Goal: Information Seeking & Learning: Learn about a topic

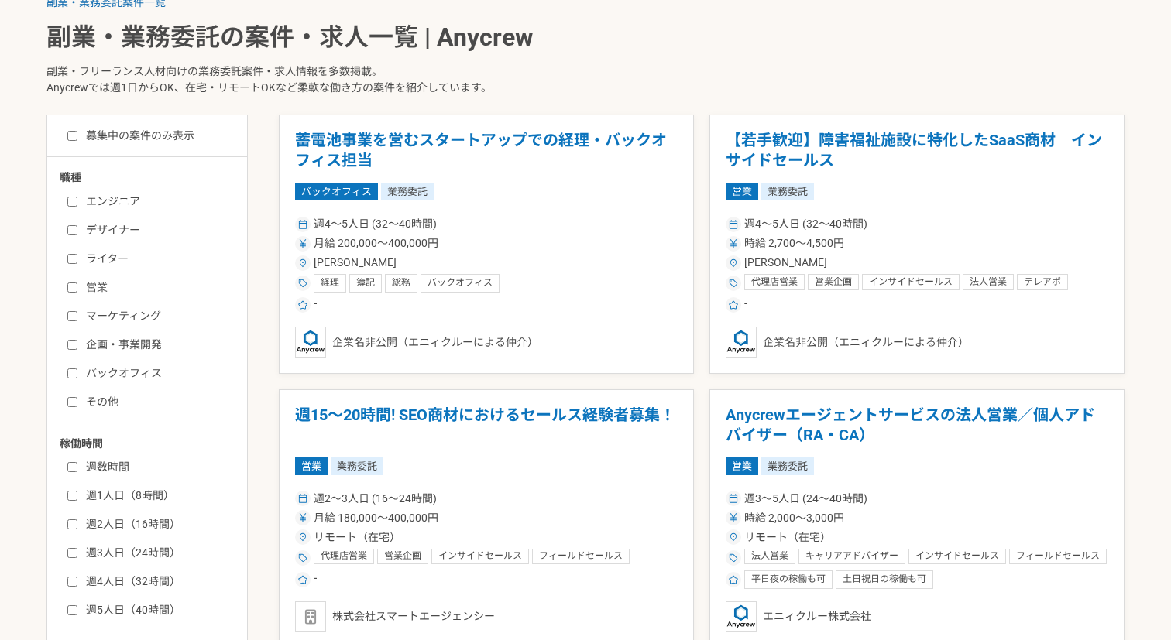
scroll to position [312, 0]
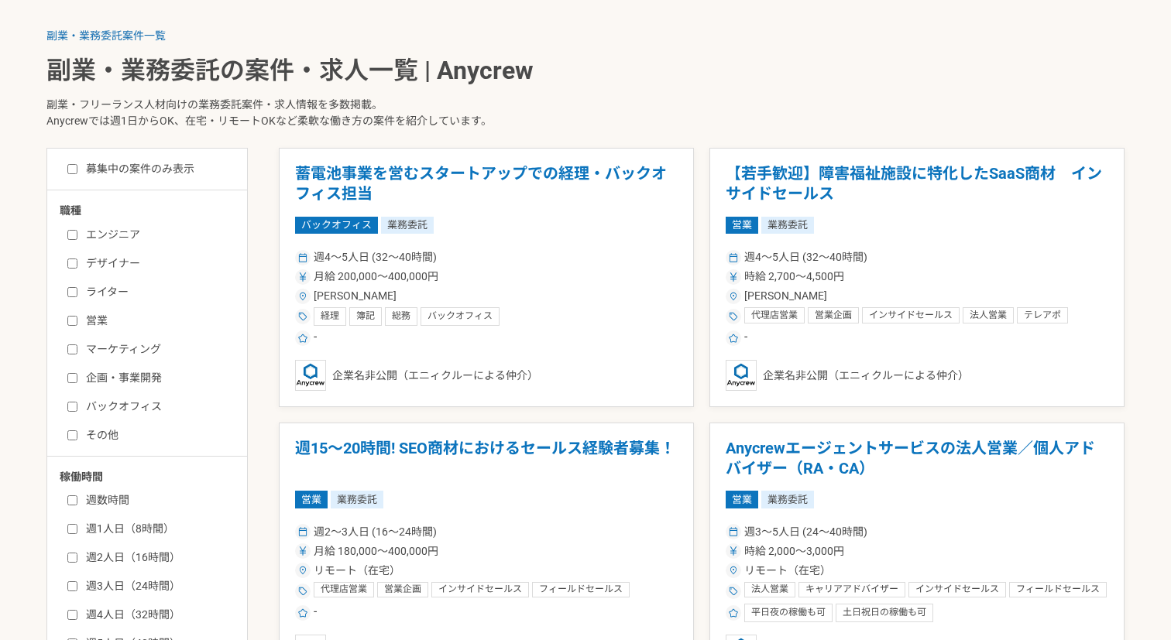
click at [74, 355] on label "マーケティング" at bounding box center [156, 349] width 178 height 16
click at [74, 355] on input "マーケティング" at bounding box center [72, 350] width 10 height 10
checkbox input "true"
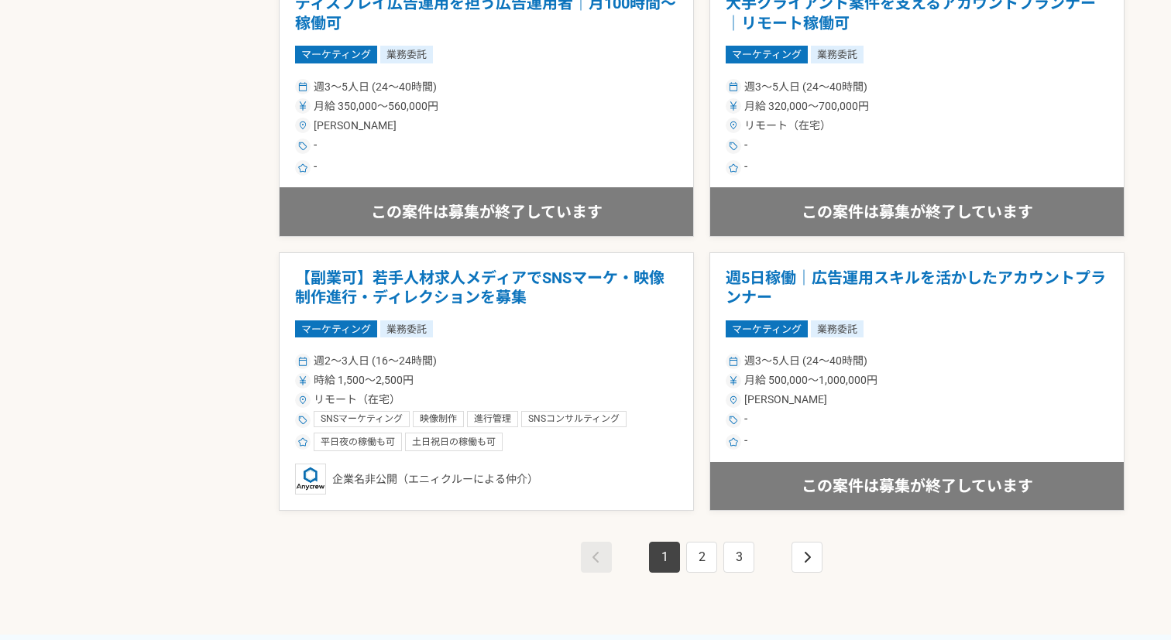
scroll to position [2682, 0]
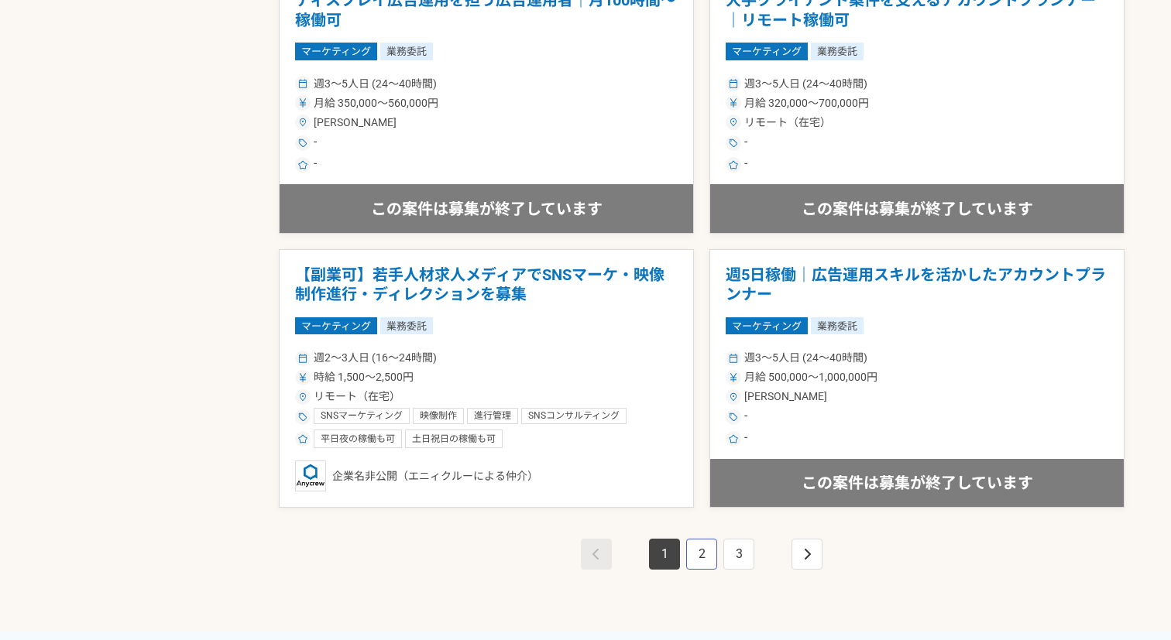
click at [701, 556] on link "2" at bounding box center [701, 554] width 31 height 31
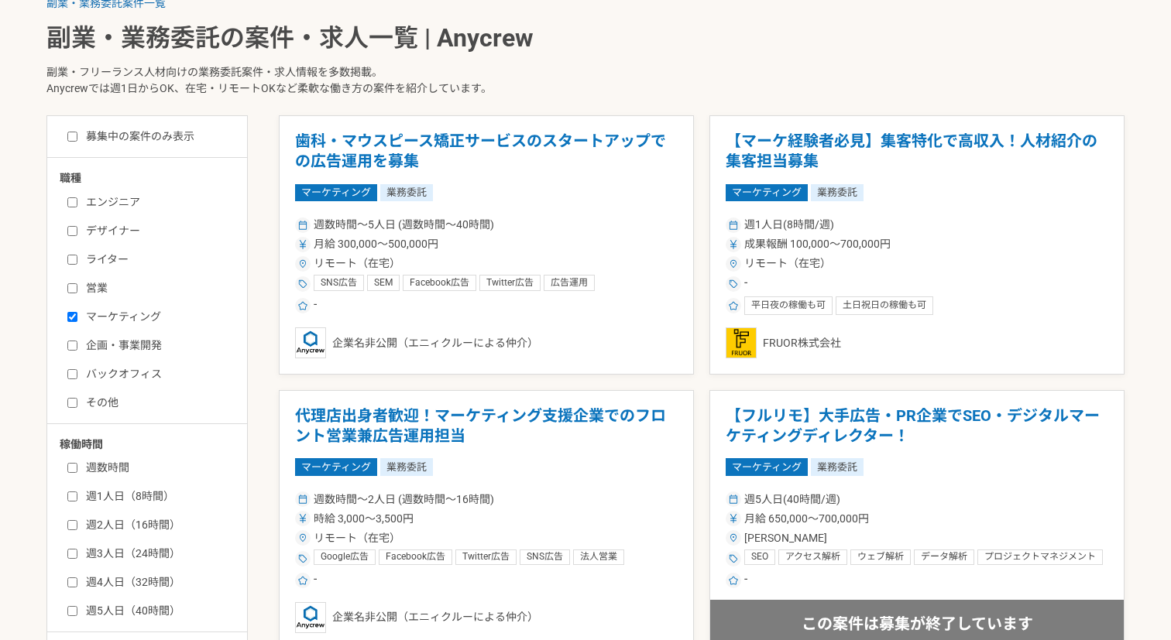
scroll to position [355, 0]
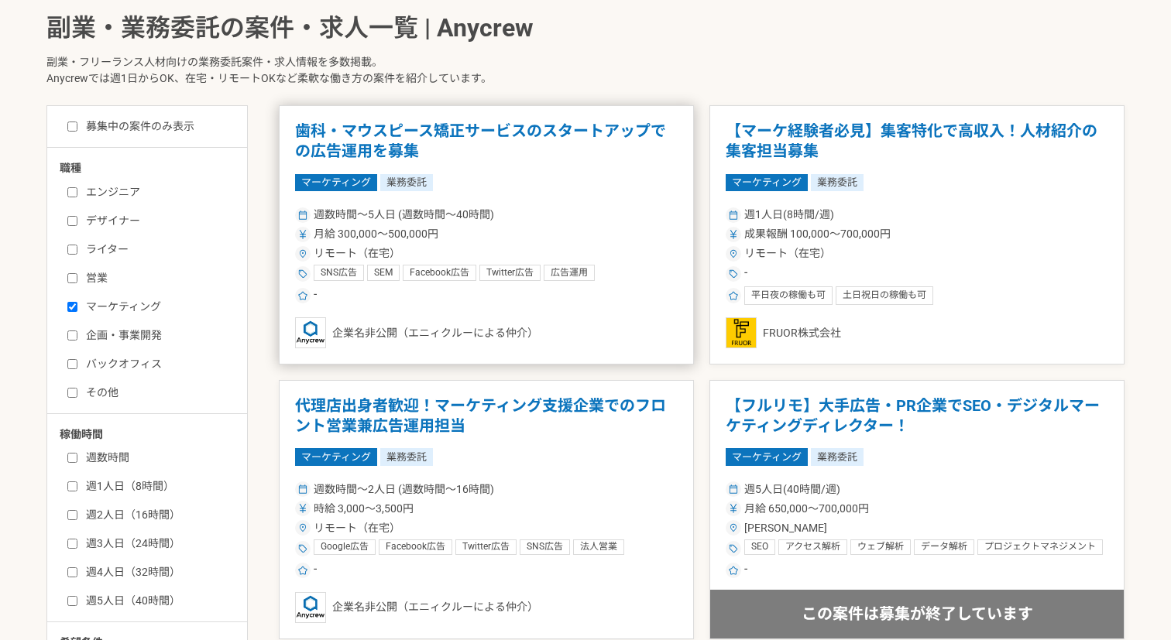
click at [354, 122] on h1 "歯科・マウスピース矯正サービスのスタートアップでの広告運用を募集" at bounding box center [486, 141] width 383 height 39
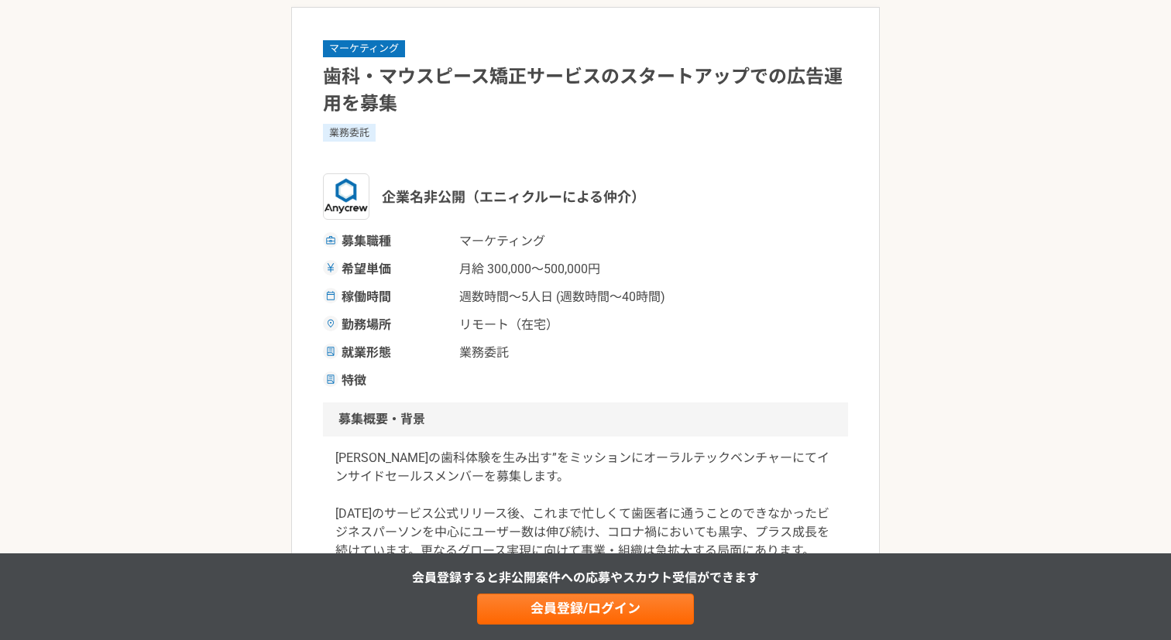
scroll to position [112, 0]
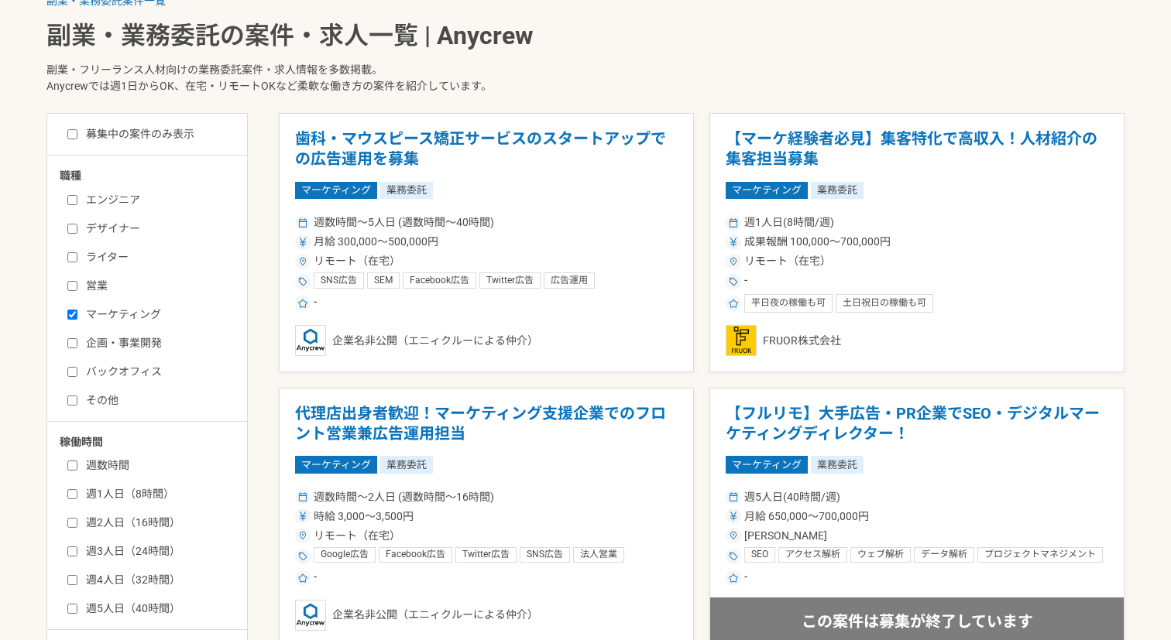
scroll to position [275, 0]
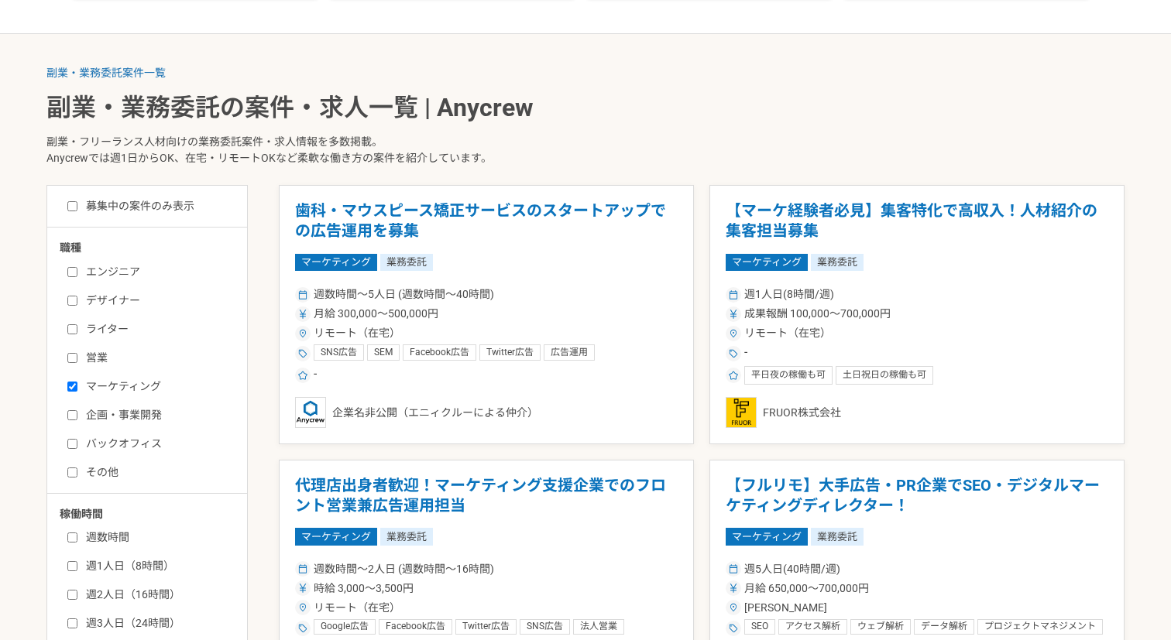
click at [70, 383] on input "マーケティング" at bounding box center [72, 387] width 10 height 10
checkbox input "false"
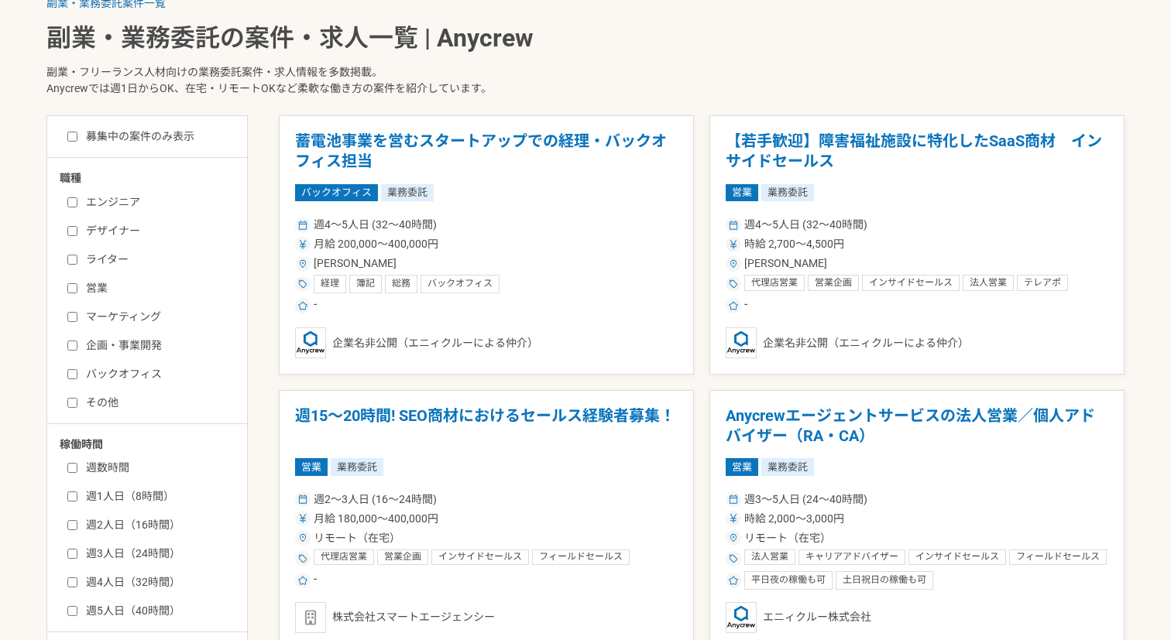
scroll to position [350, 0]
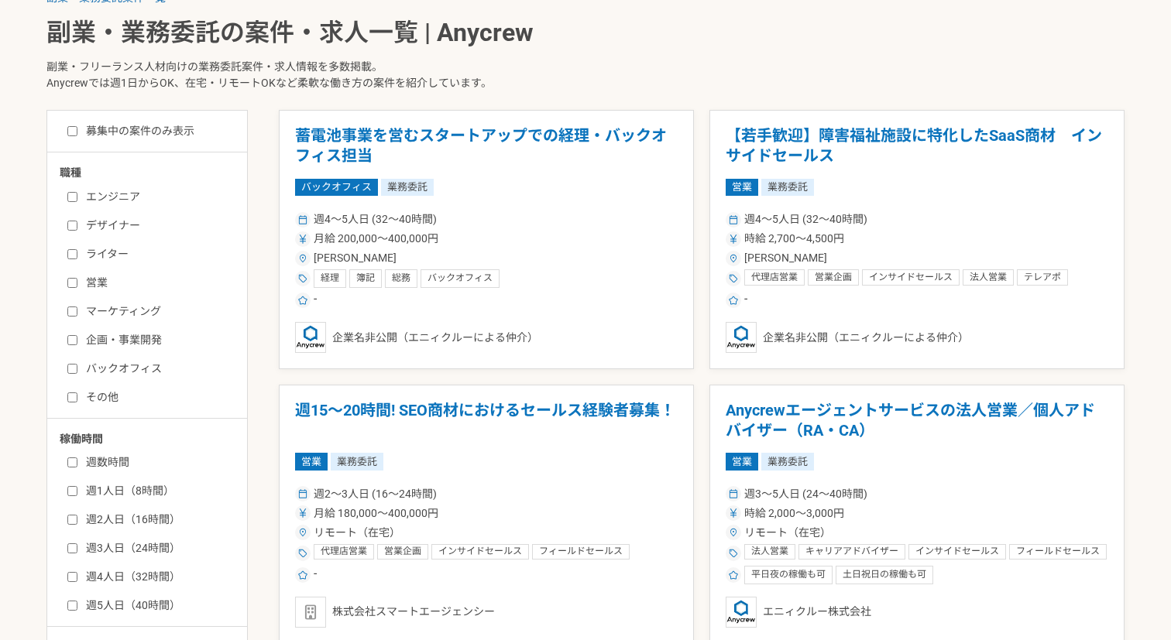
click at [74, 252] on input "ライター" at bounding box center [72, 254] width 10 height 10
checkbox input "true"
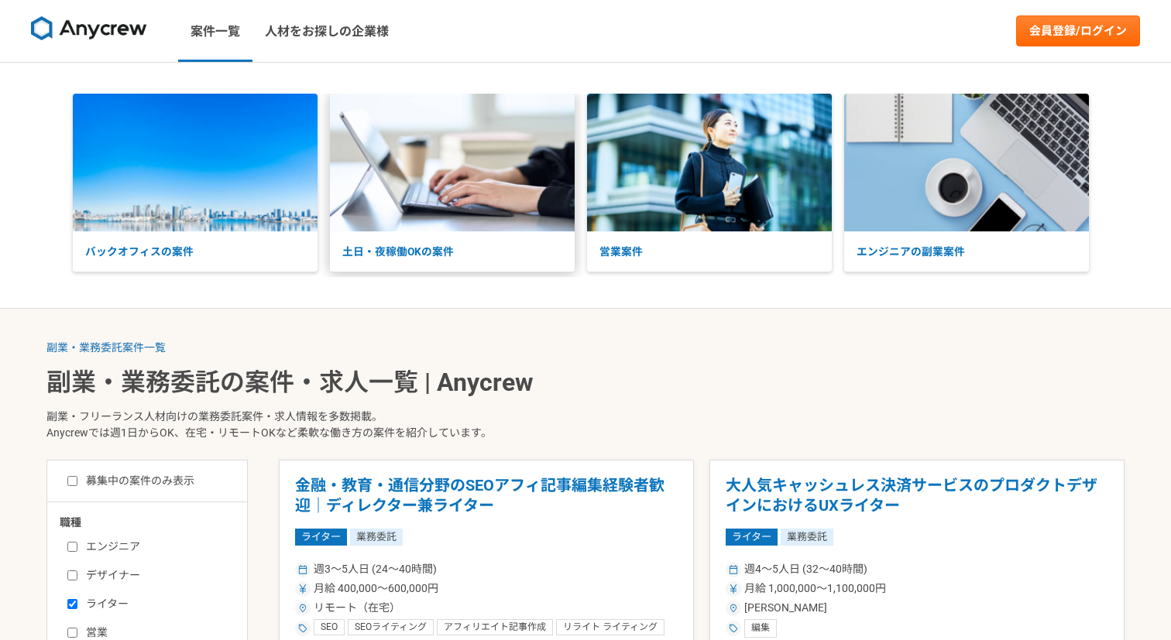
click at [413, 249] on p "土日・夜稼働OKの案件" at bounding box center [452, 252] width 245 height 41
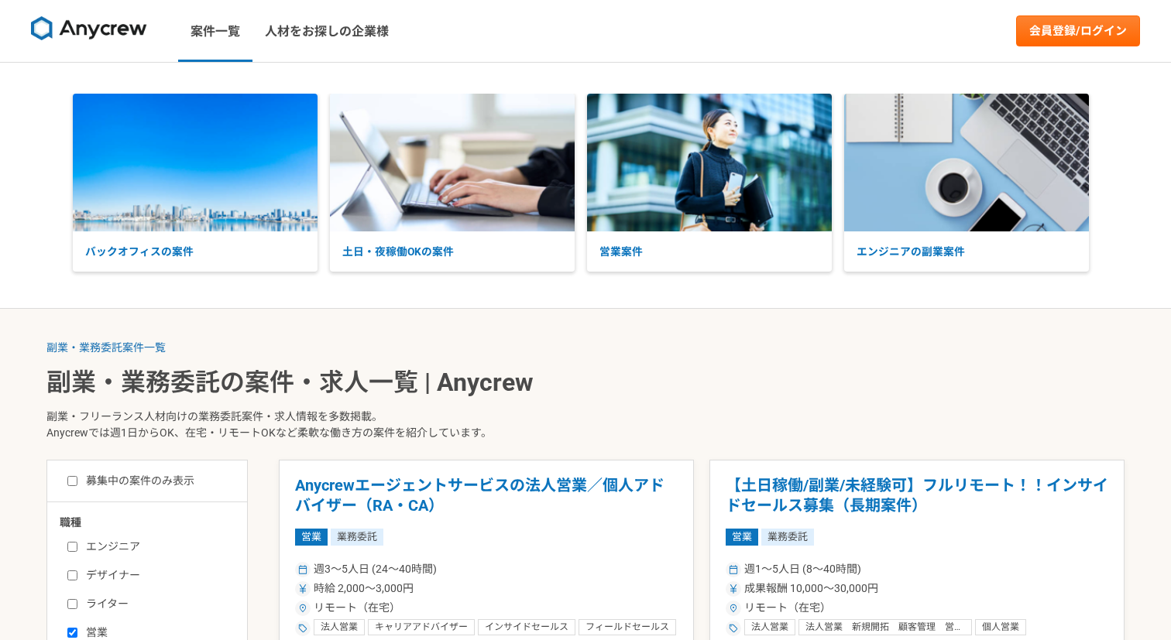
click at [105, 22] on img at bounding box center [89, 28] width 116 height 25
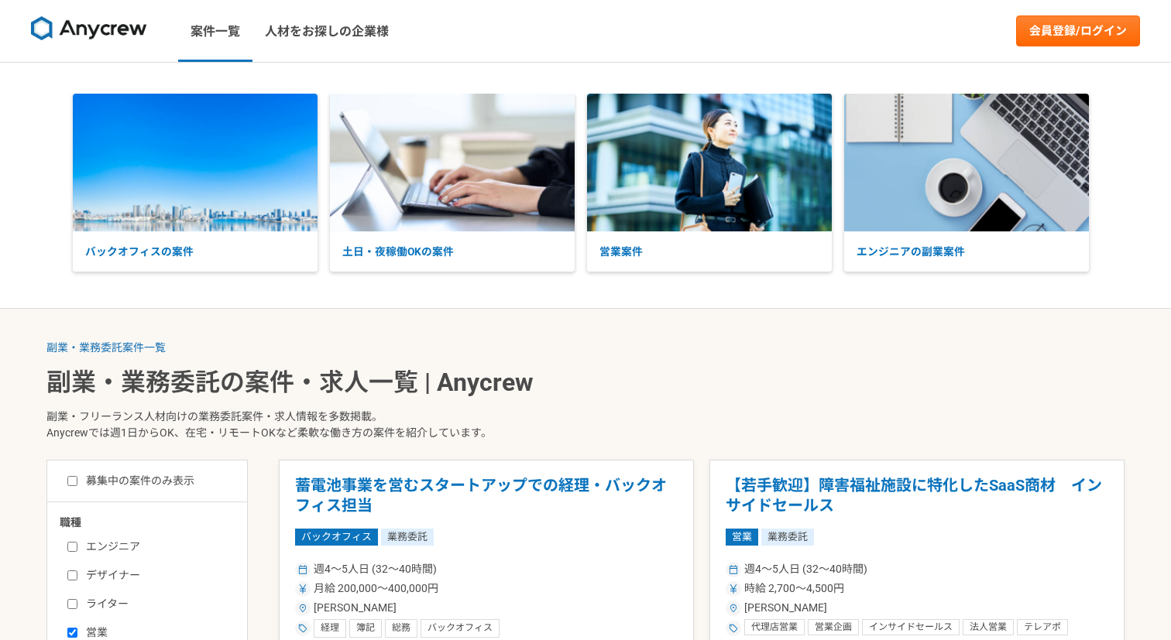
click at [108, 30] on img at bounding box center [89, 28] width 116 height 25
click at [119, 29] on img at bounding box center [89, 28] width 116 height 25
click at [324, 40] on link "人材をお探しの企業様" at bounding box center [326, 31] width 149 height 62
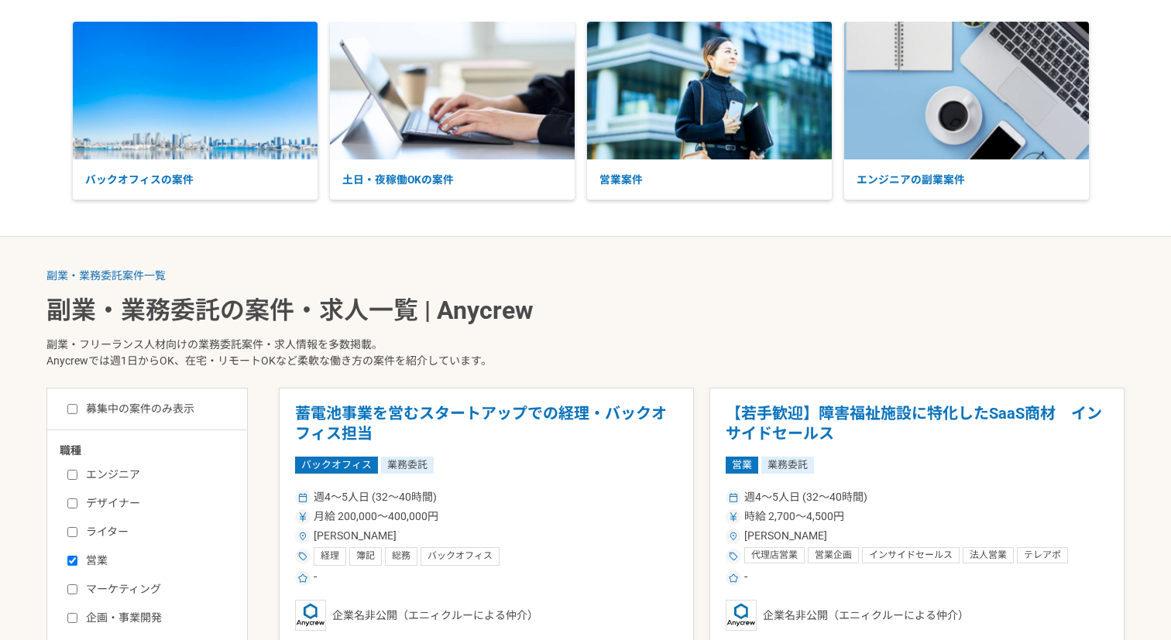
scroll to position [73, 0]
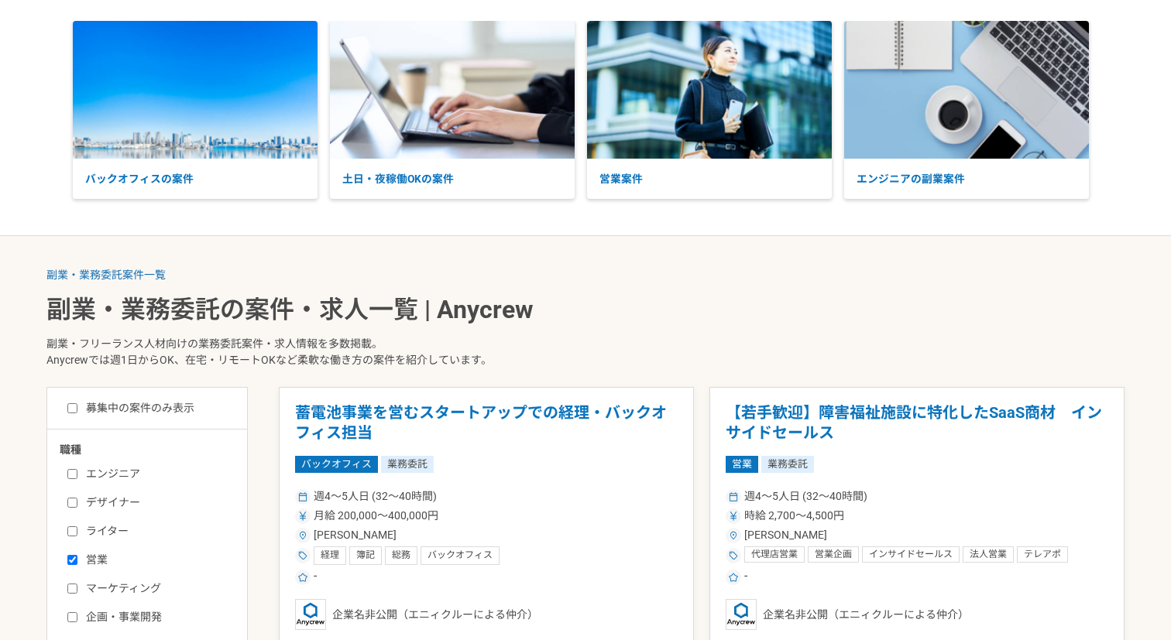
click at [71, 589] on input "マーケティング" at bounding box center [72, 589] width 10 height 10
checkbox input "true"
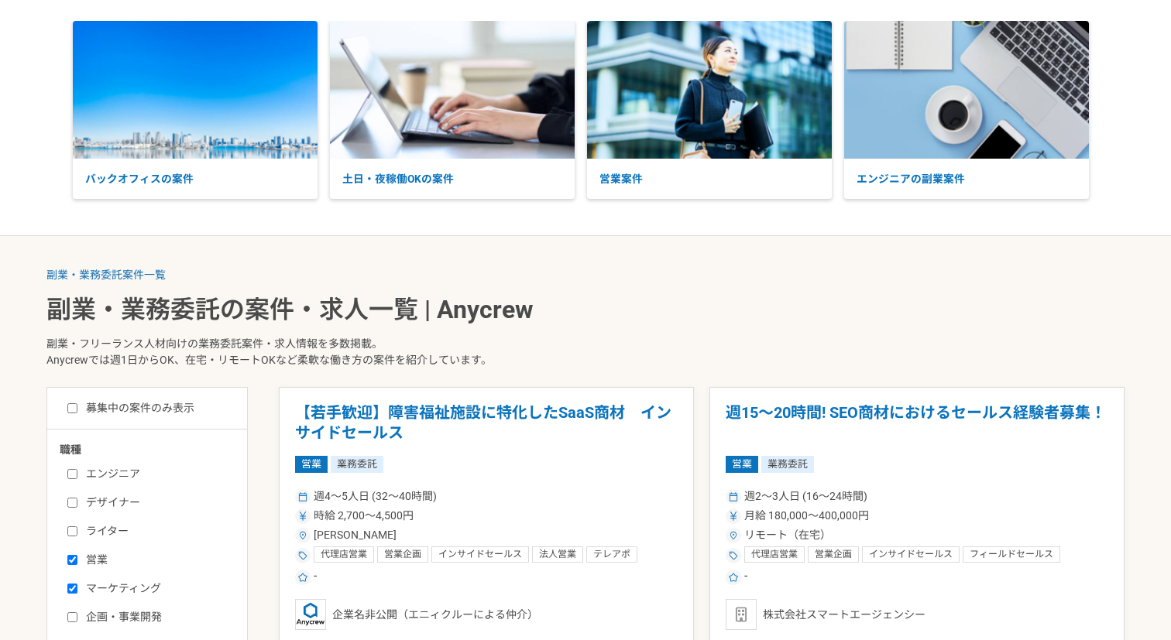
click at [70, 562] on input "営業" at bounding box center [72, 560] width 10 height 10
checkbox input "false"
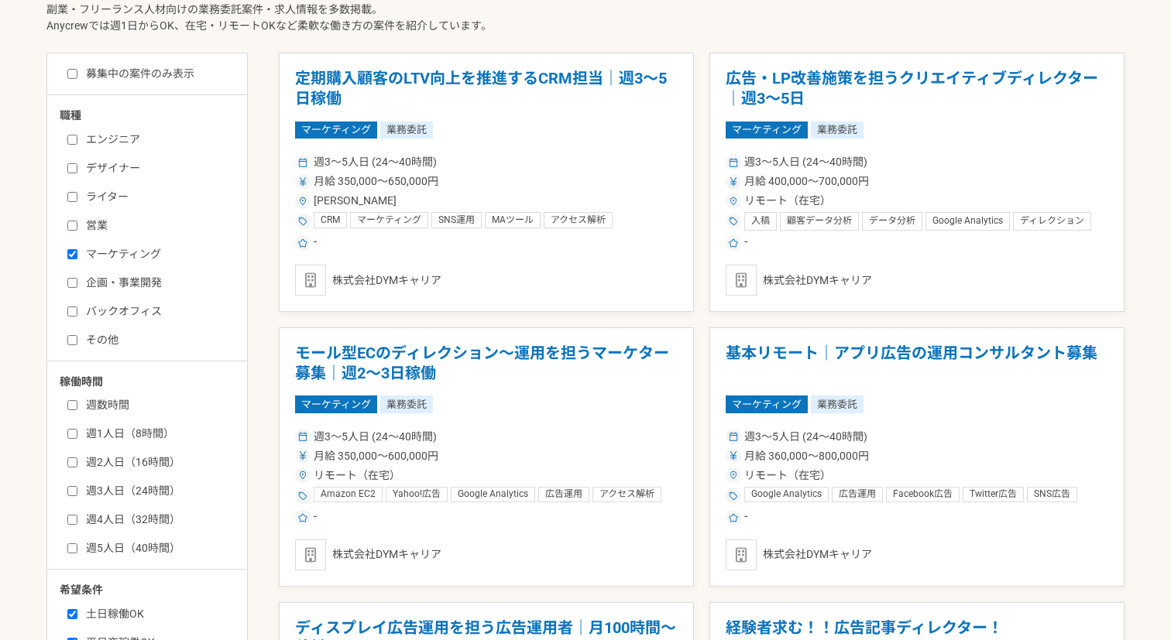
scroll to position [403, 0]
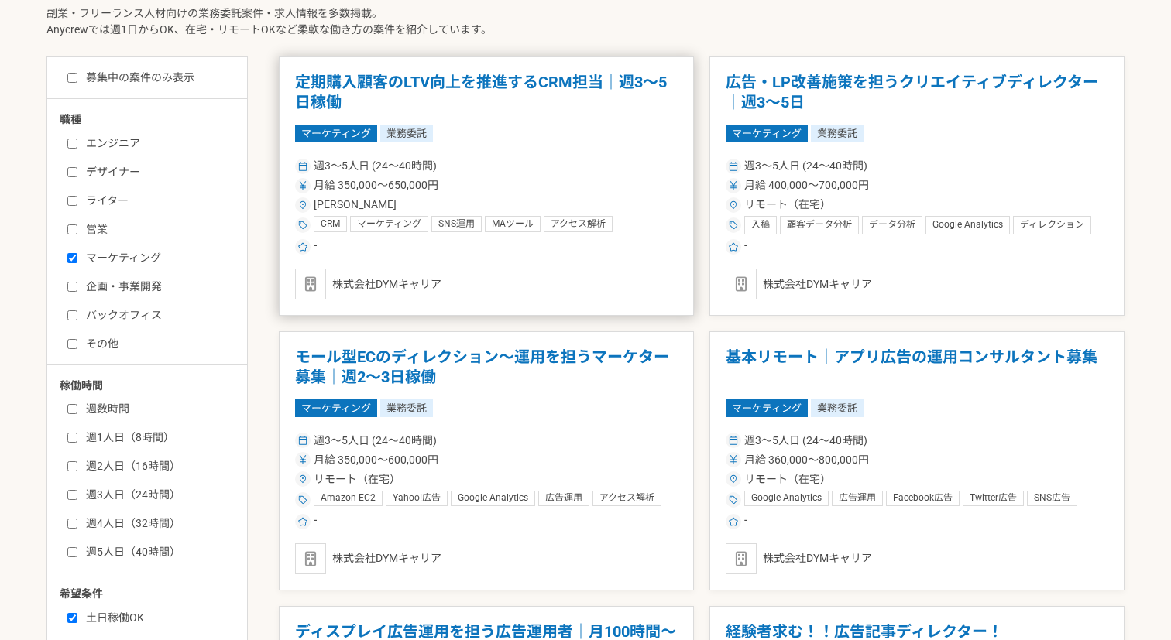
click at [485, 82] on h1 "定期購入顧客のLTV向上を推進するCRM担当｜週3〜5日稼働" at bounding box center [486, 92] width 383 height 39
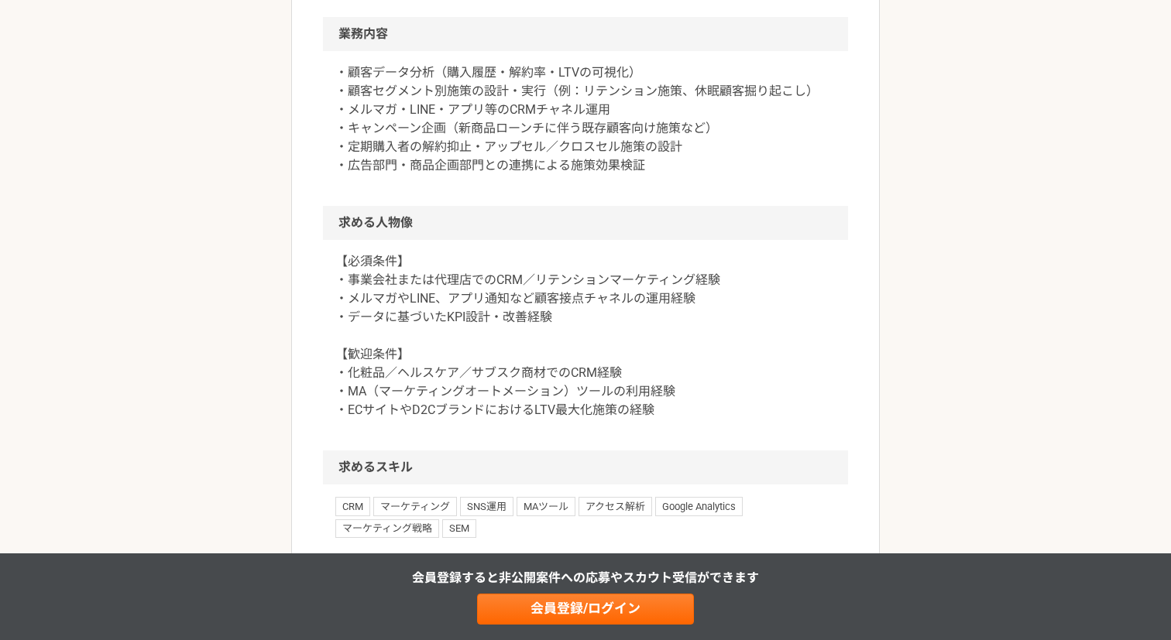
scroll to position [589, 0]
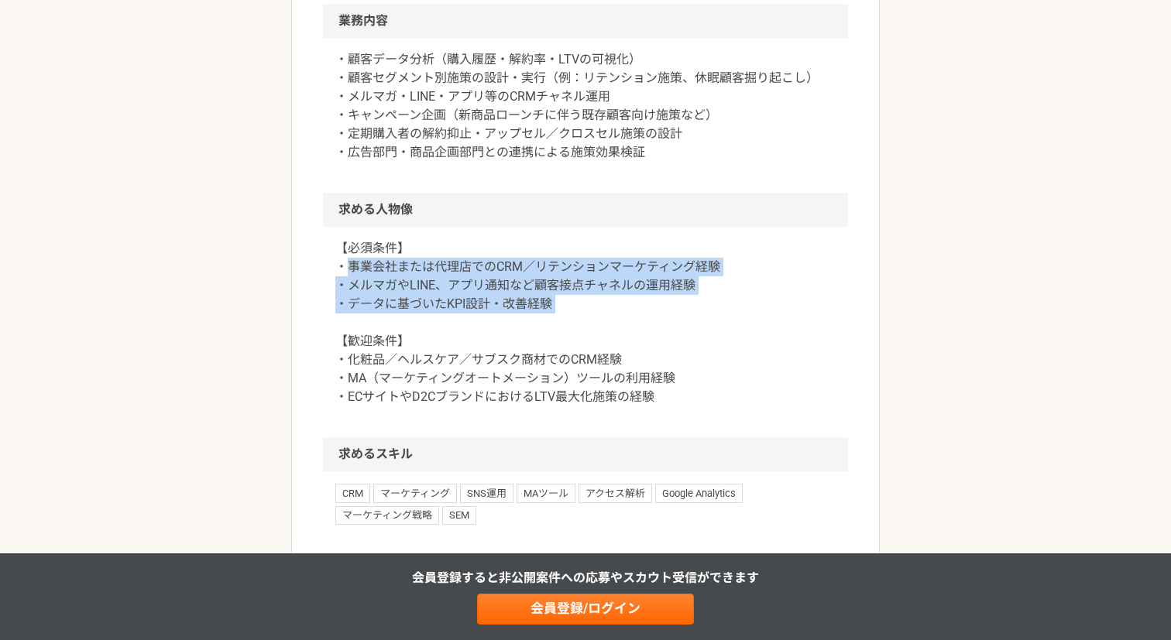
drag, startPoint x: 345, startPoint y: 266, endPoint x: 609, endPoint y: 317, distance: 268.2
click at [609, 317] on p "【必須条件】 ・事業会社または代理店でのCRM／リテンションマーケティング経験 ・メルマガやLINE、アプリ通知など顧客接点チャネルの運用経験 ・データに基づ…" at bounding box center [585, 322] width 500 height 167
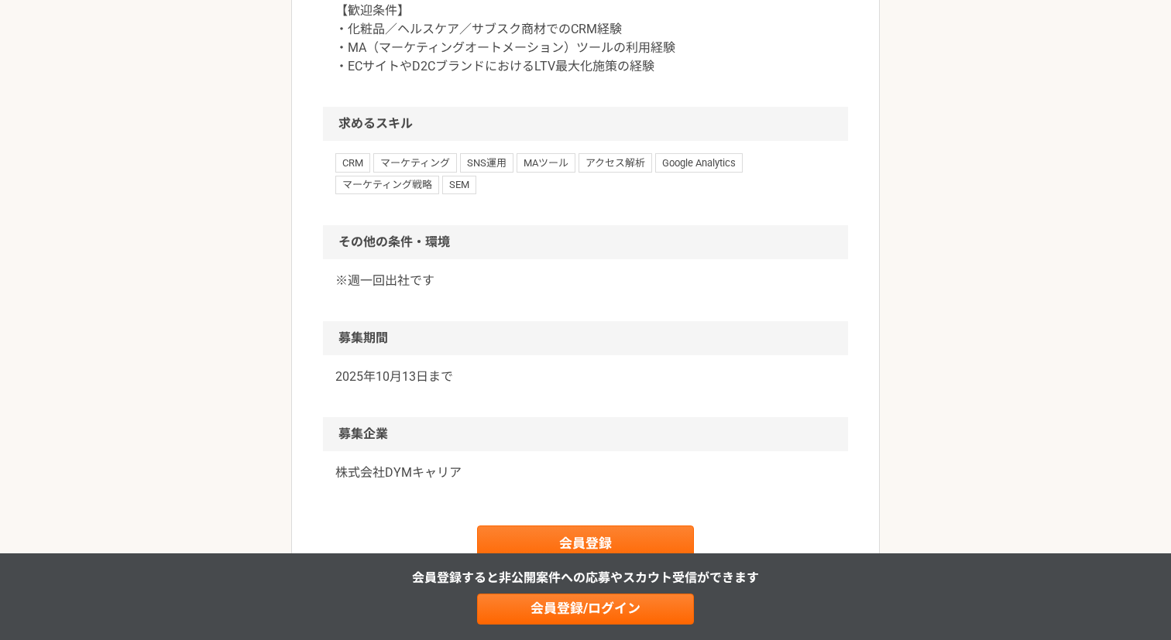
scroll to position [944, 0]
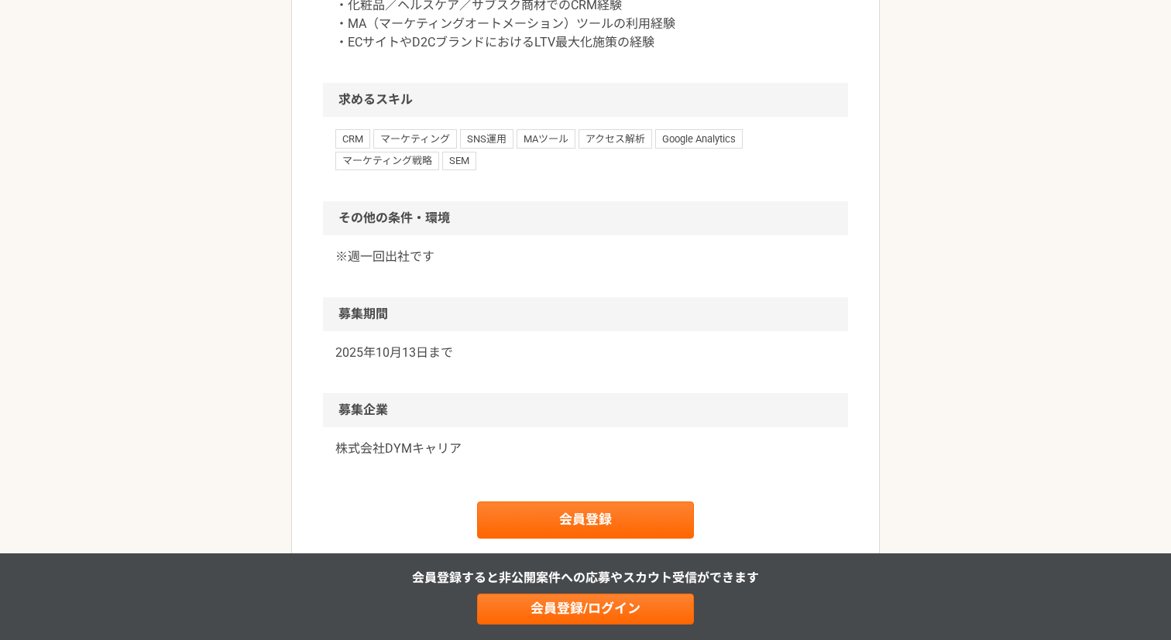
click at [401, 260] on p "※週一回出社です" at bounding box center [585, 257] width 500 height 19
click at [490, 279] on div "※週一回出社です" at bounding box center [585, 266] width 525 height 62
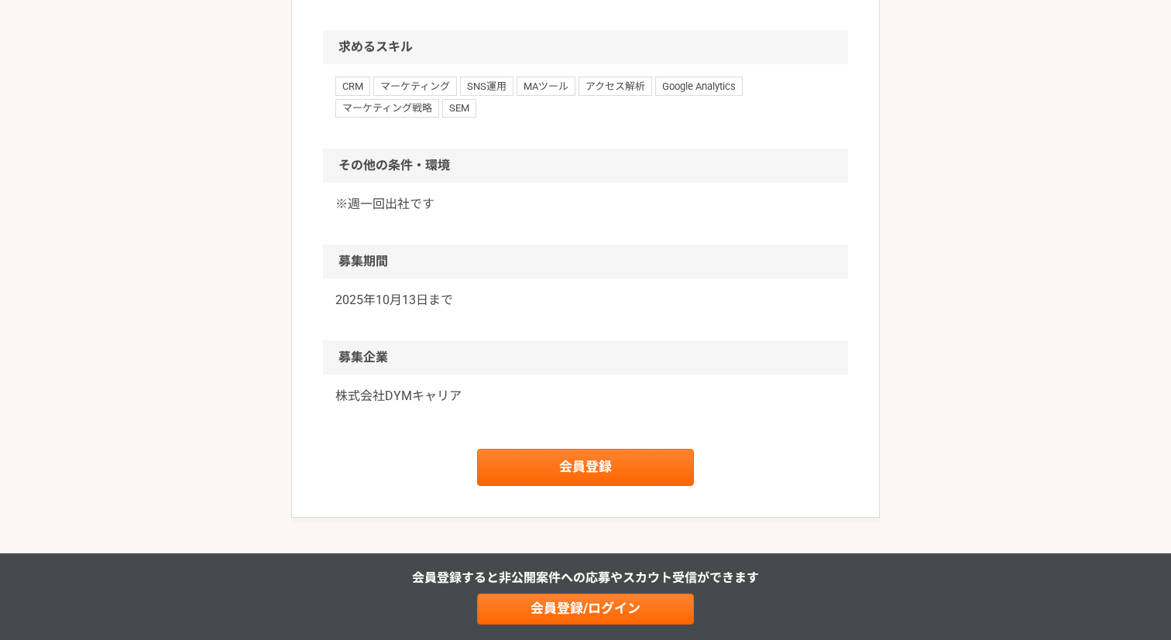
scroll to position [998, 0]
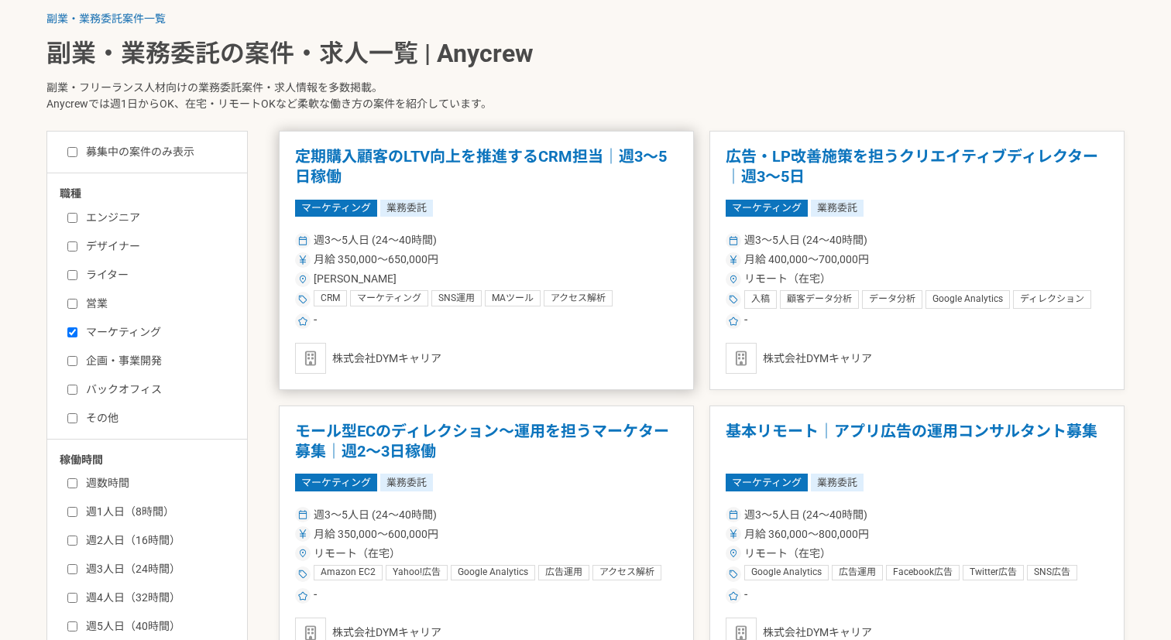
scroll to position [323, 0]
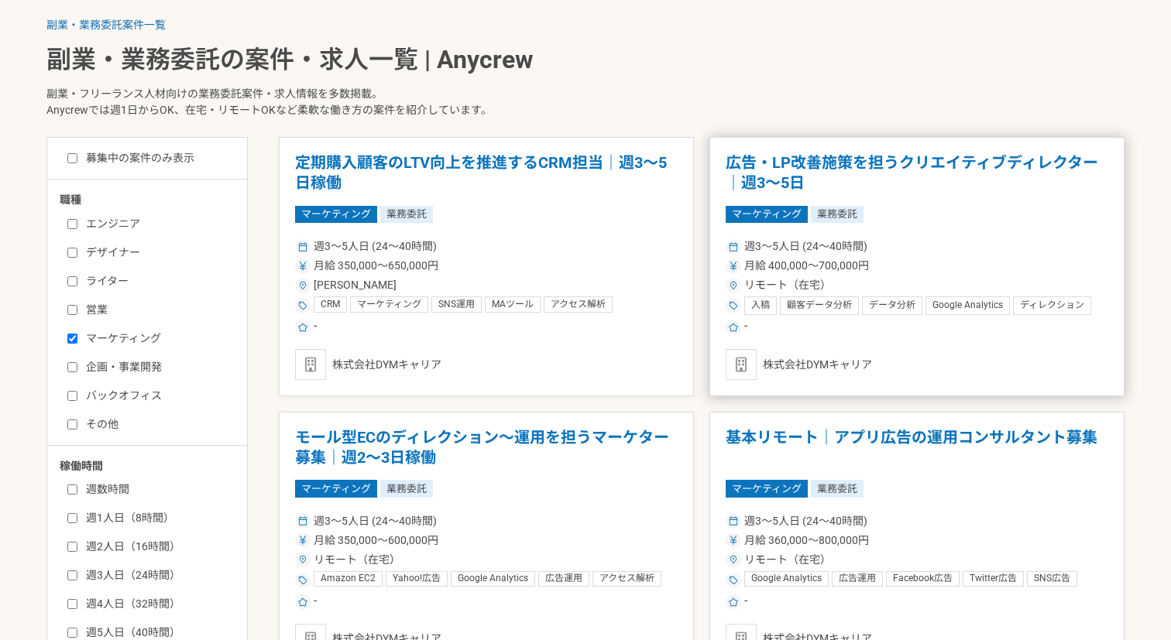
click at [893, 166] on h1 "広告・LP改善施策を担うクリエイティブディレクター｜週3～5日" at bounding box center [917, 172] width 383 height 39
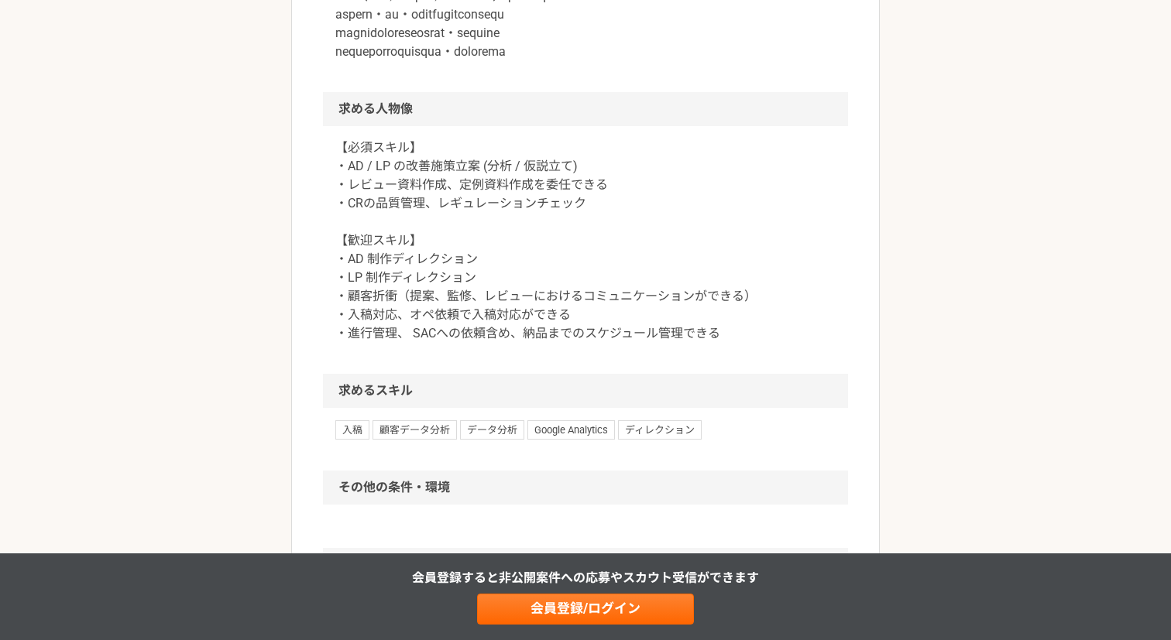
scroll to position [958, 0]
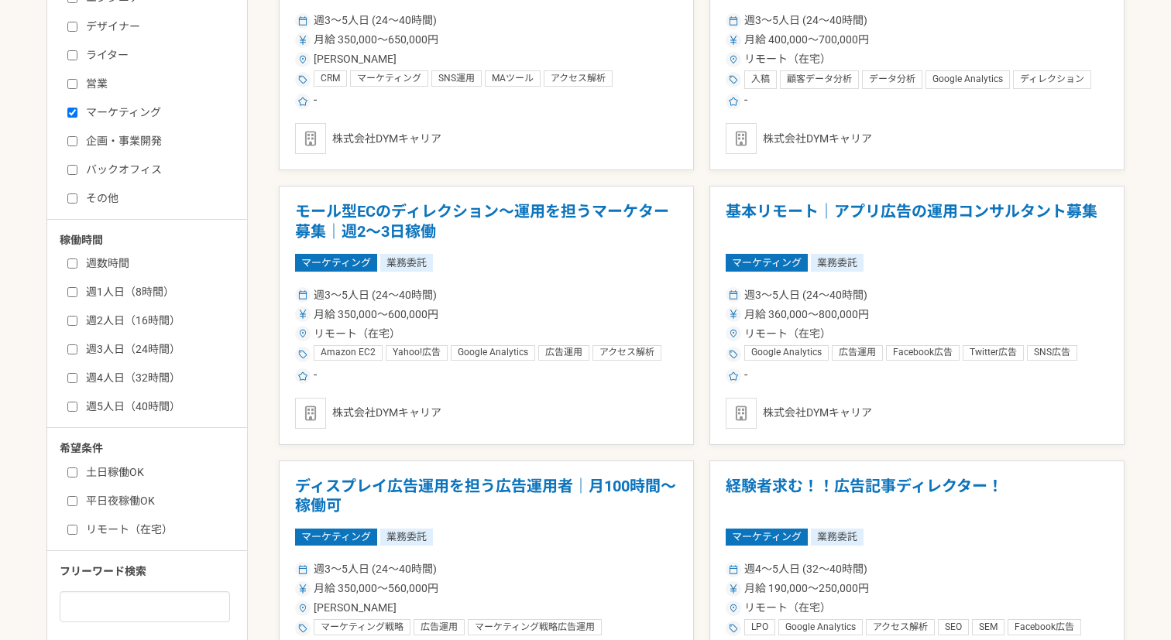
scroll to position [552, 0]
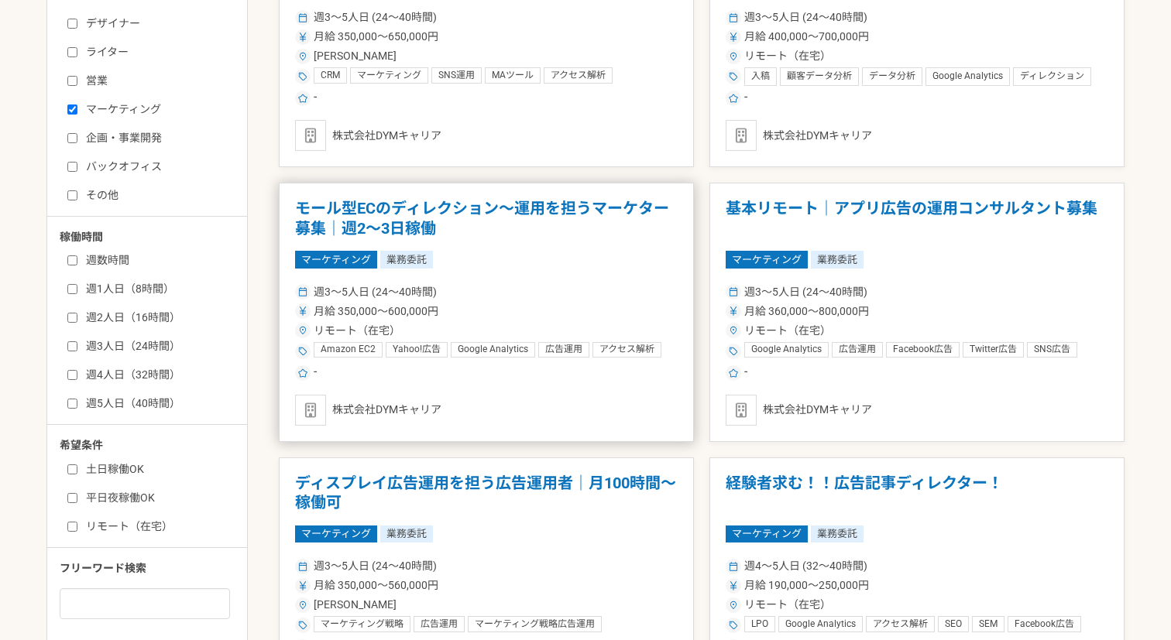
click at [455, 210] on h1 "モール型ECのディレクション～運用を担うマーケター募集｜週2〜3日稼働" at bounding box center [486, 218] width 383 height 39
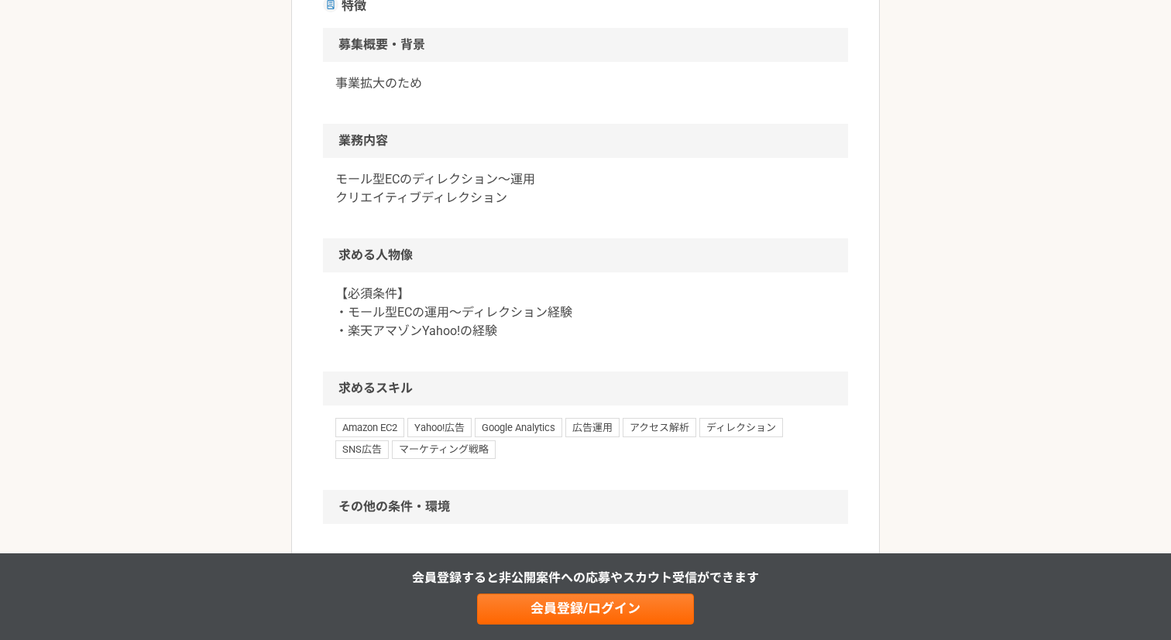
scroll to position [466, 0]
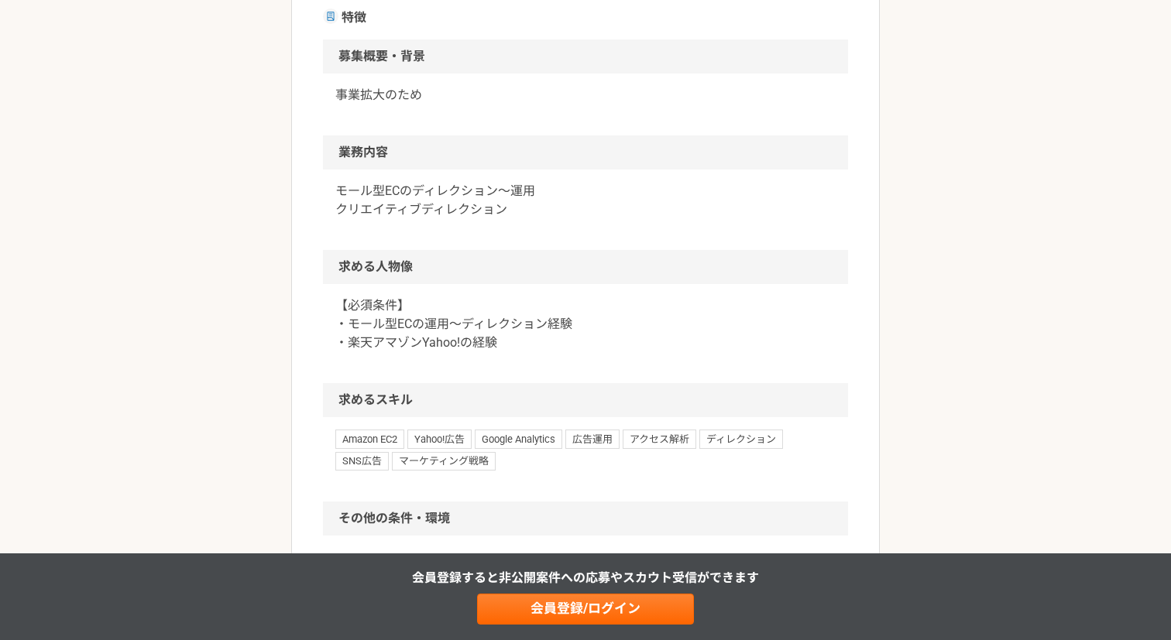
click at [428, 187] on p "モール型ECのディレクション～運用 クリエイティブディレクション" at bounding box center [585, 200] width 500 height 37
click at [526, 225] on div "モール型ECのディレクション～運用 クリエイティブディレクション" at bounding box center [585, 210] width 525 height 81
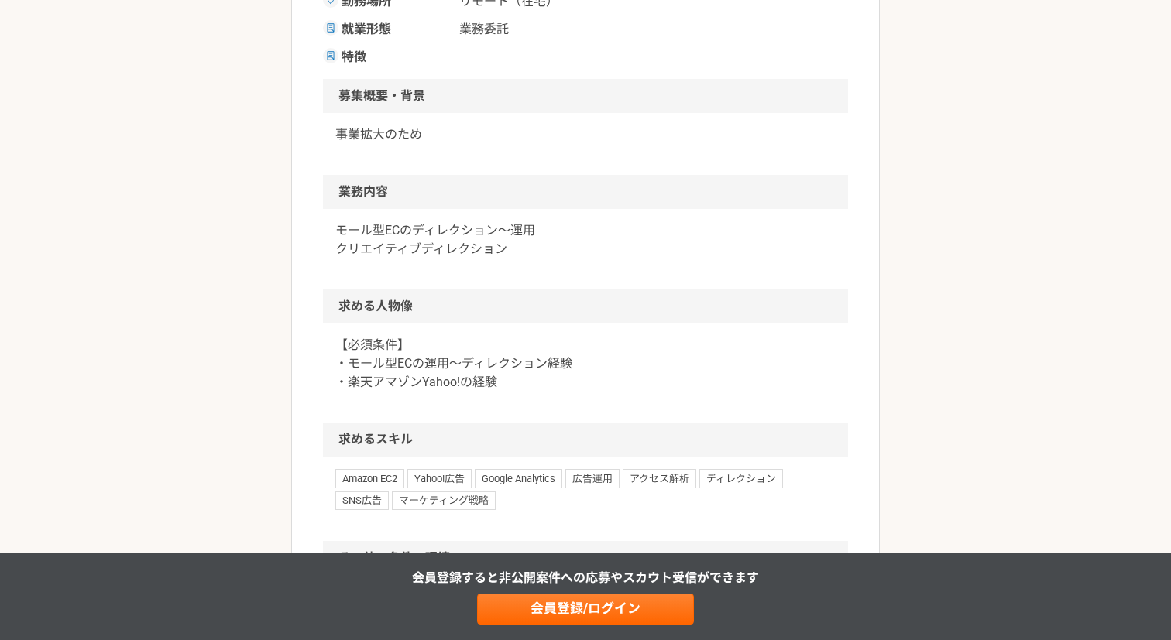
scroll to position [436, 0]
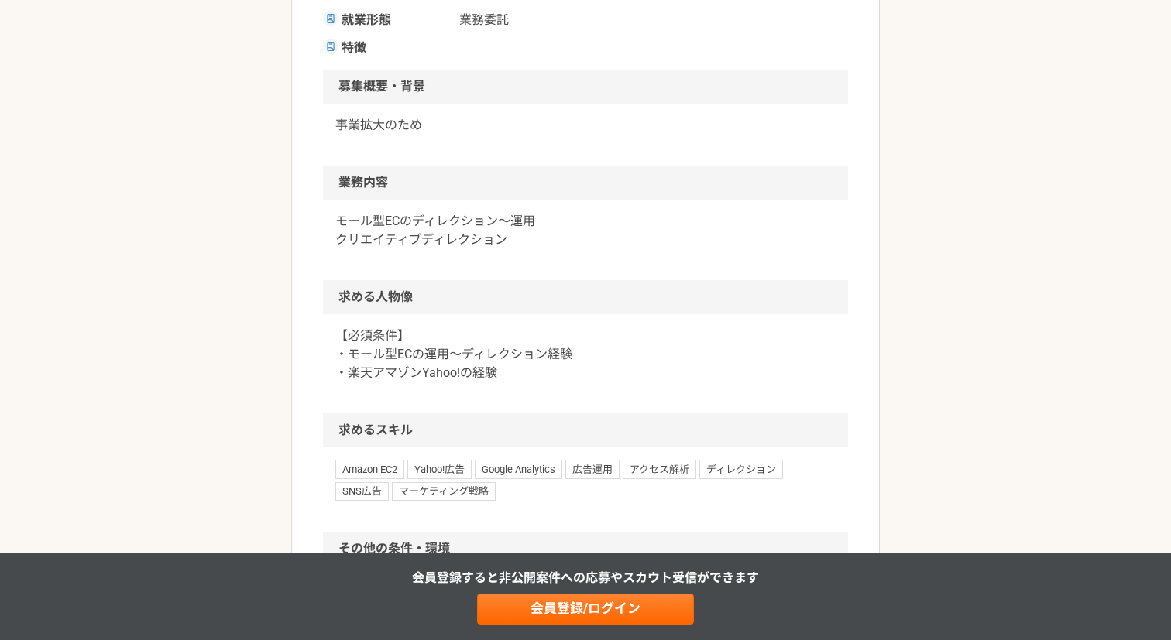
click at [448, 359] on p "【必須条件】 ・モール型ECの運用～ディレクション経験 ・楽天アマゾンYahoo!の経験" at bounding box center [585, 355] width 500 height 56
click at [660, 344] on p "【必須条件】 ・モール型ECの運用～ディレクション経験 ・楽天アマゾンYahoo!の経験" at bounding box center [585, 355] width 500 height 56
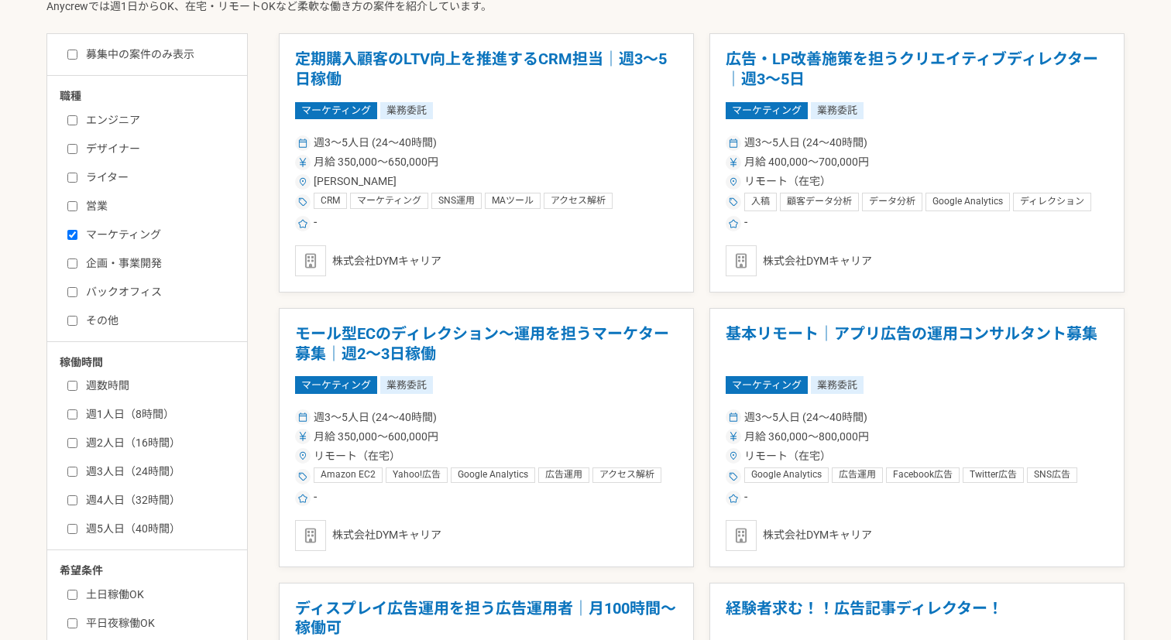
scroll to position [429, 0]
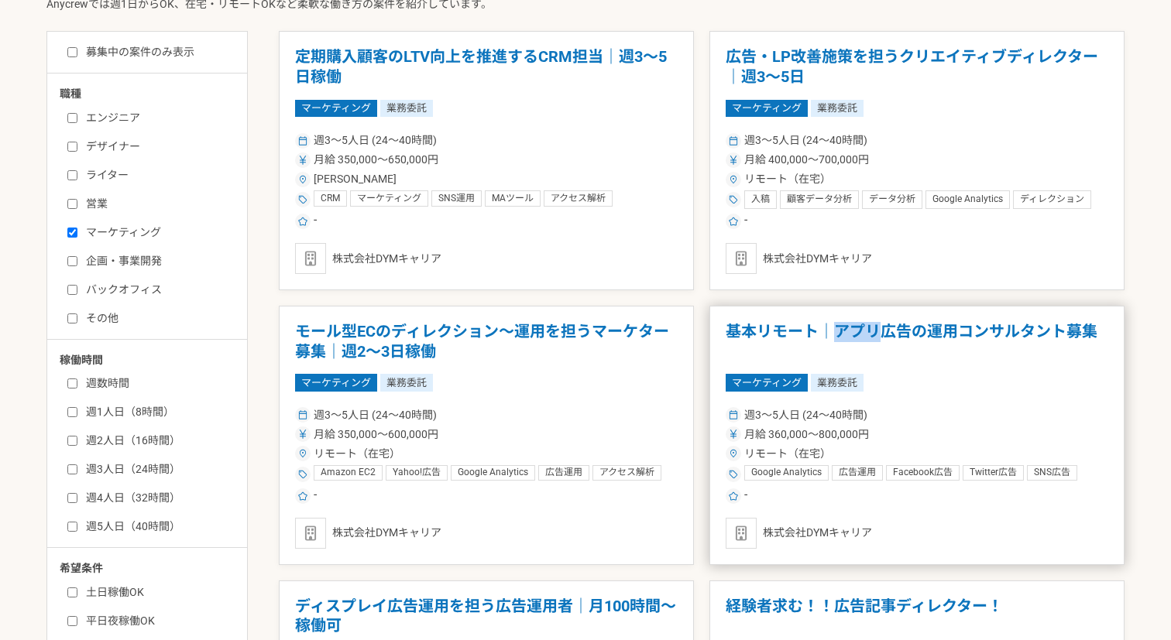
click at [939, 355] on h1 "基本リモート｜アプリ広告の運用コンサルタント募集" at bounding box center [917, 341] width 383 height 39
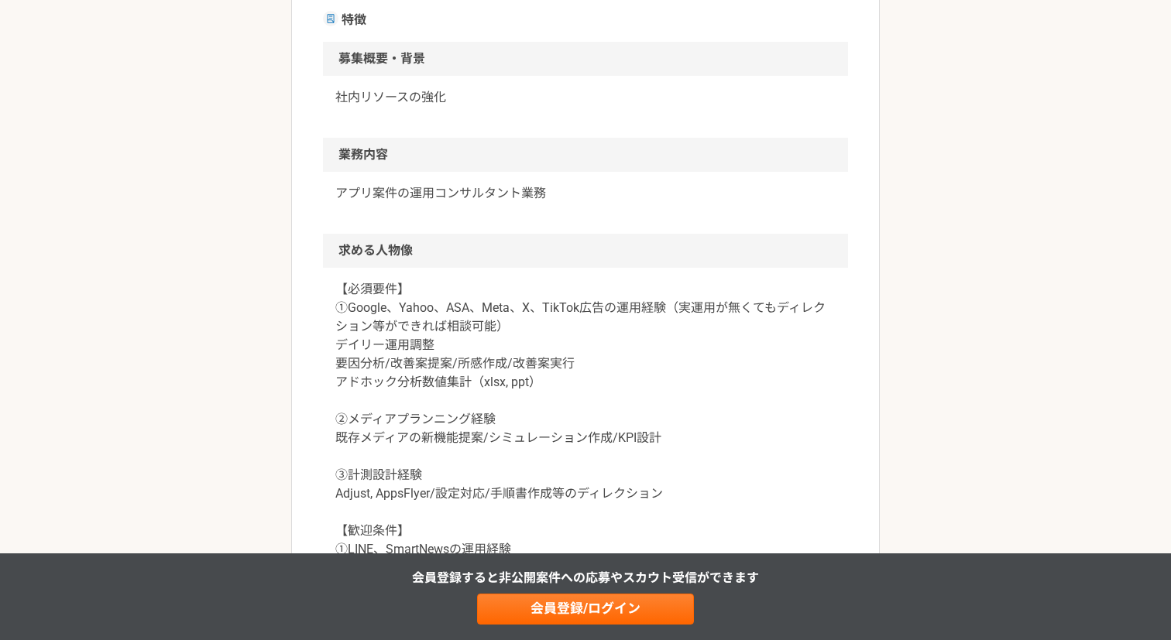
scroll to position [448, 0]
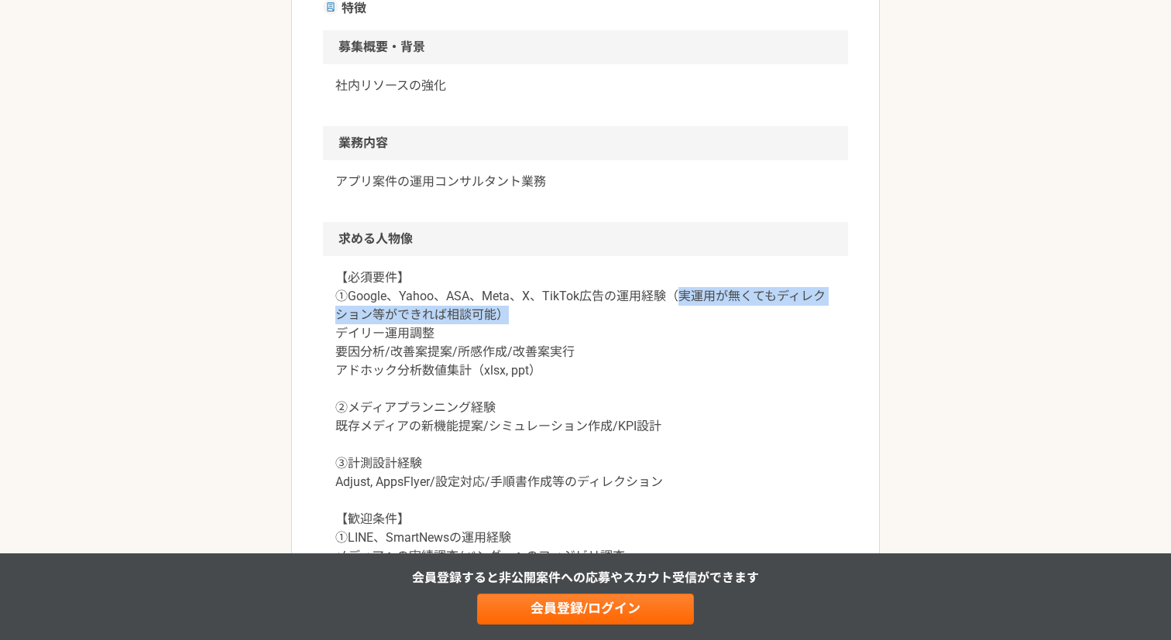
drag, startPoint x: 678, startPoint y: 295, endPoint x: 595, endPoint y: 322, distance: 87.2
click at [595, 322] on p "【必須要件】 ①Google、Yahoo、ASA、Meta、X、TikTok広告の運用経験（実運用が無くてもディレクション等ができれば相談可能） デイリー運用…" at bounding box center [585, 445] width 500 height 353
click at [578, 340] on p "【必須要件】 ①Google、Yahoo、ASA、Meta、X、TikTok広告の運用経験（実運用が無くてもディレクション等ができれば相談可能） デイリー運用…" at bounding box center [585, 445] width 500 height 353
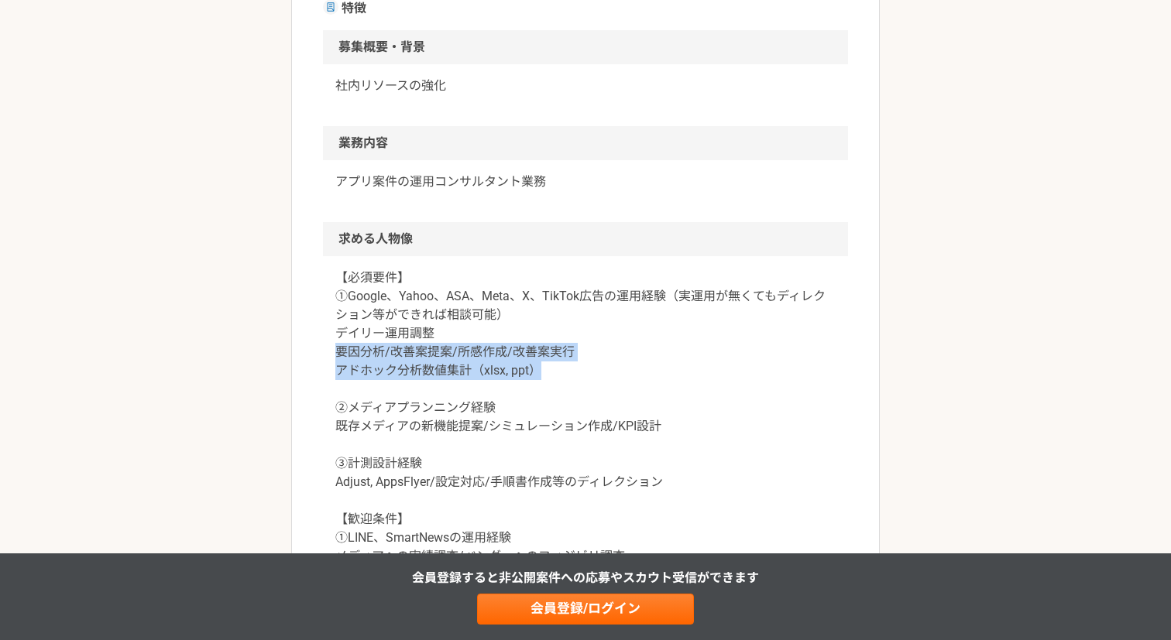
drag, startPoint x: 338, startPoint y: 351, endPoint x: 591, endPoint y: 369, distance: 253.1
click at [591, 369] on p "【必須要件】 ①Google、Yahoo、ASA、Meta、X、TikTok広告の運用経験（実運用が無くてもディレクション等ができれば相談可能） デイリー運用…" at bounding box center [585, 445] width 500 height 353
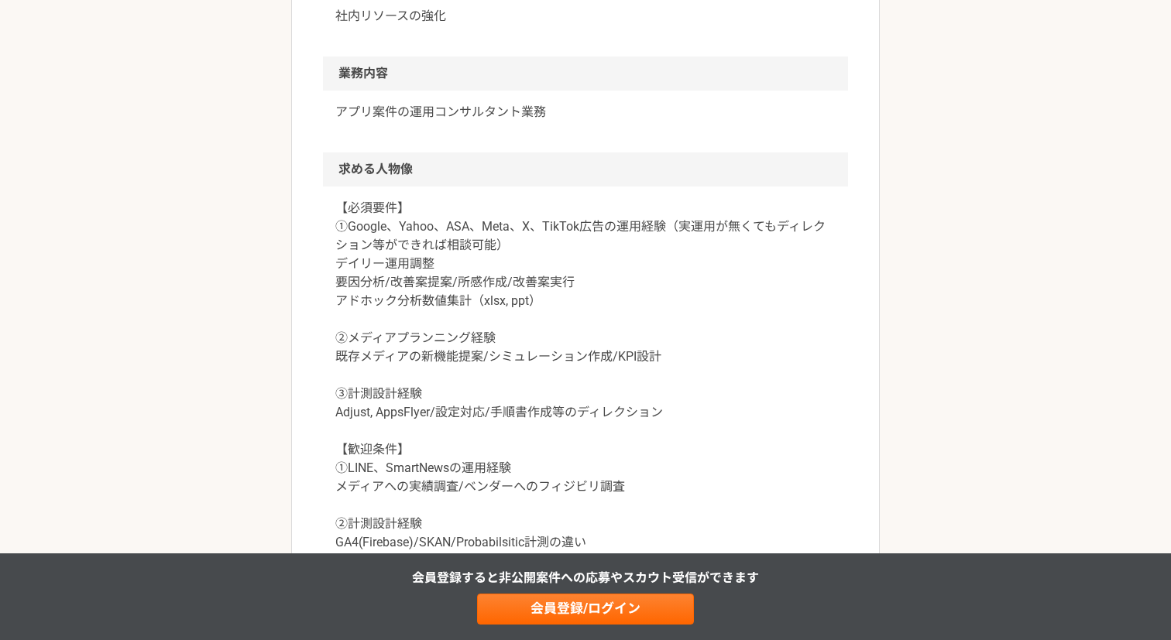
scroll to position [521, 0]
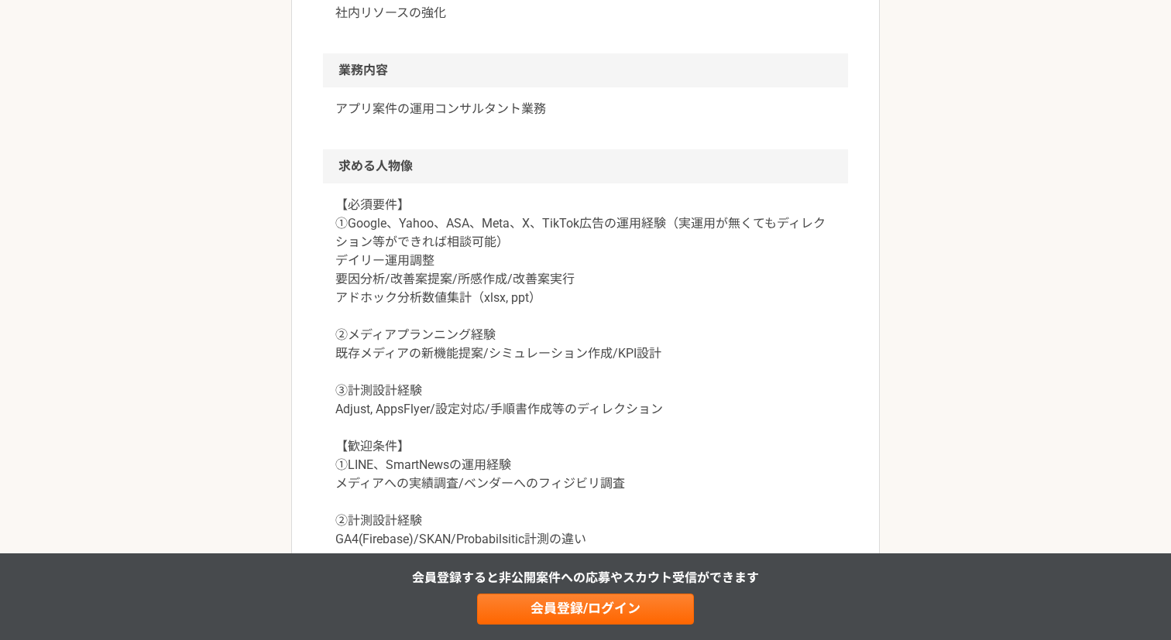
click at [501, 355] on p "【必須要件】 ①Google、Yahoo、ASA、Meta、X、TikTok広告の運用経験（実運用が無くてもディレクション等ができれば相談可能） デイリー運用…" at bounding box center [585, 372] width 500 height 353
click at [533, 416] on p "【必須要件】 ①Google、Yahoo、ASA、Meta、X、TikTok広告の運用経験（実運用が無くてもディレクション等ができれば相談可能） デイリー運用…" at bounding box center [585, 372] width 500 height 353
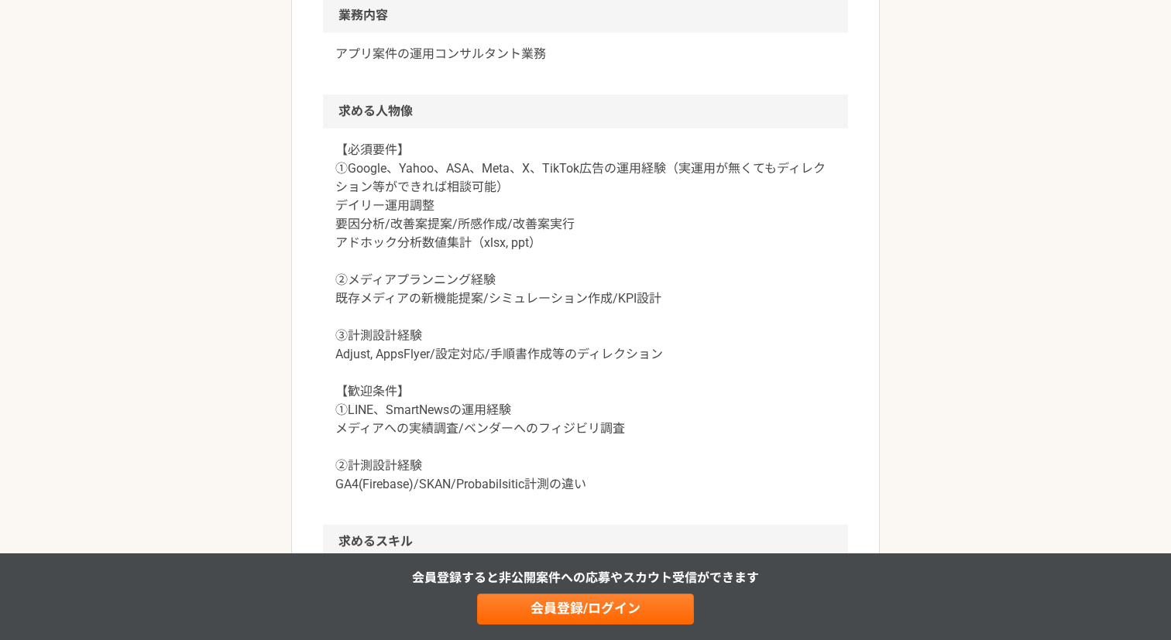
scroll to position [578, 0]
drag, startPoint x: 378, startPoint y: 353, endPoint x: 415, endPoint y: 353, distance: 37.2
click at [415, 353] on p "【必須要件】 ①Google、Yahoo、ASA、Meta、X、TikTok広告の運用経験（実運用が無くてもディレクション等ができれば相談可能） デイリー運用…" at bounding box center [585, 315] width 500 height 353
click at [472, 353] on p "【必須要件】 ①Google、Yahoo、ASA、Meta、X、TikTok広告の運用経験（実運用が無くてもディレクション等ができれば相談可能） デイリー運用…" at bounding box center [585, 315] width 500 height 353
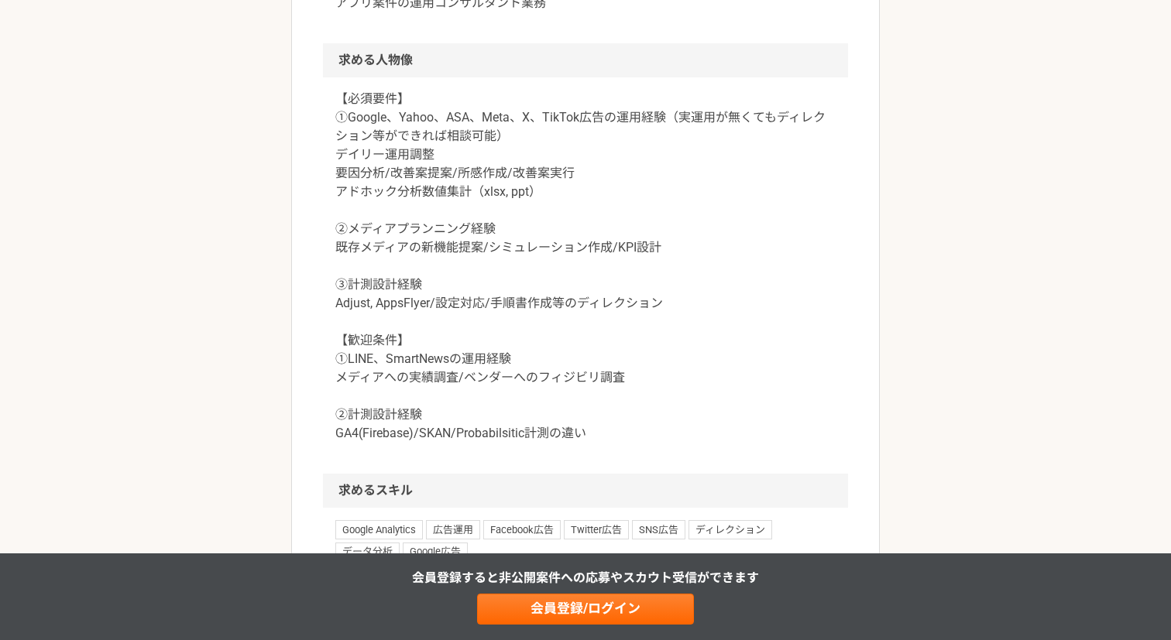
scroll to position [663, 0]
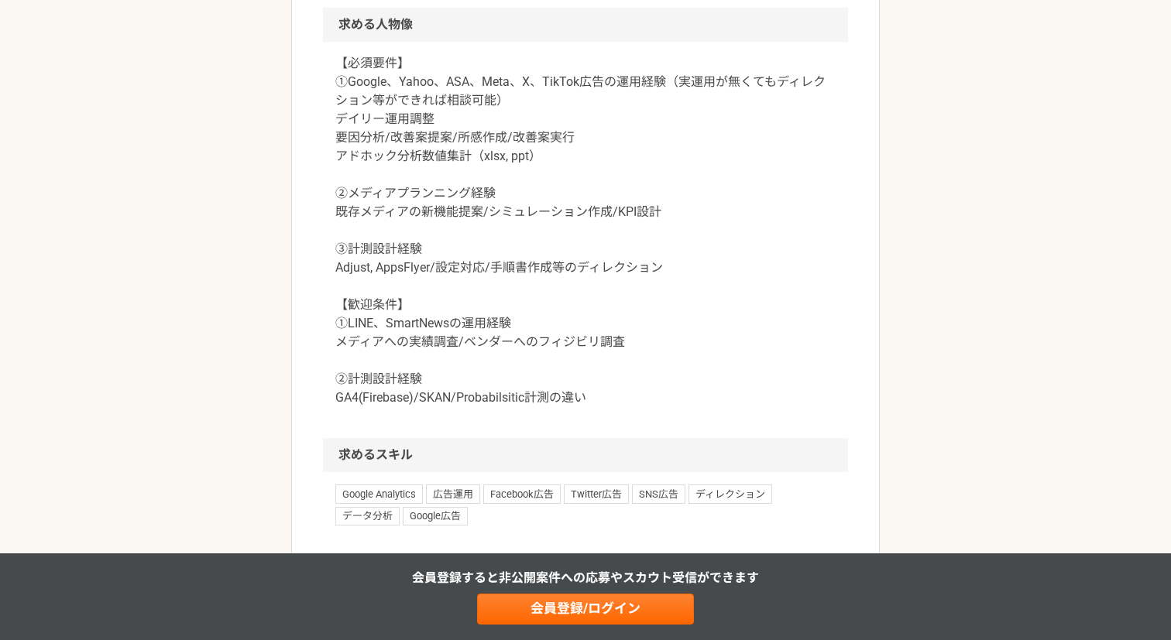
click at [474, 347] on p "【必須要件】 ①Google、Yahoo、ASA、Meta、X、TikTok広告の運用経験（実運用が無くてもディレクション等ができれば相談可能） デイリー運用…" at bounding box center [585, 230] width 500 height 353
click at [485, 357] on p "【必須要件】 ①Google、Yahoo、ASA、Meta、X、TikTok広告の運用経験（実運用が無くてもディレクション等ができれば相談可能） デイリー運用…" at bounding box center [585, 230] width 500 height 353
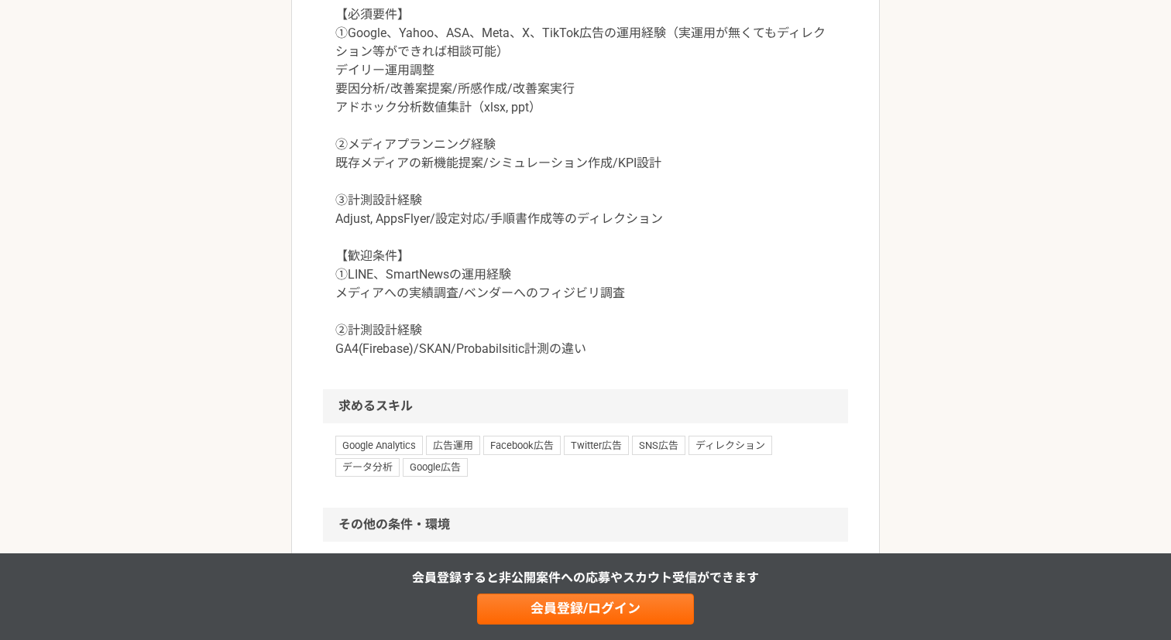
scroll to position [713, 0]
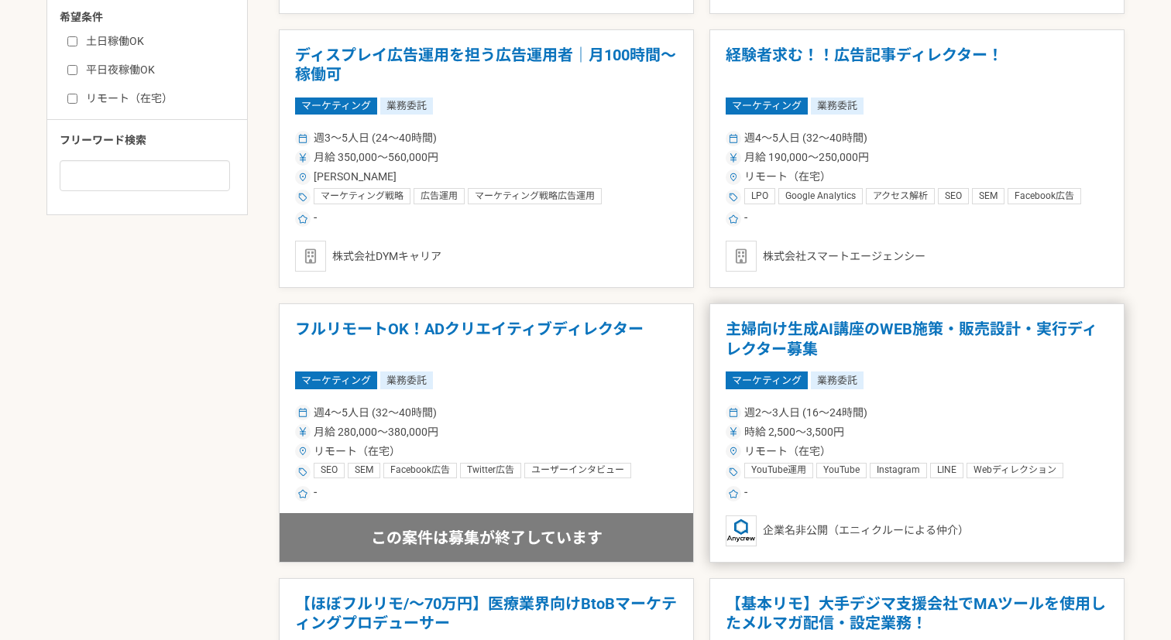
scroll to position [983, 0]
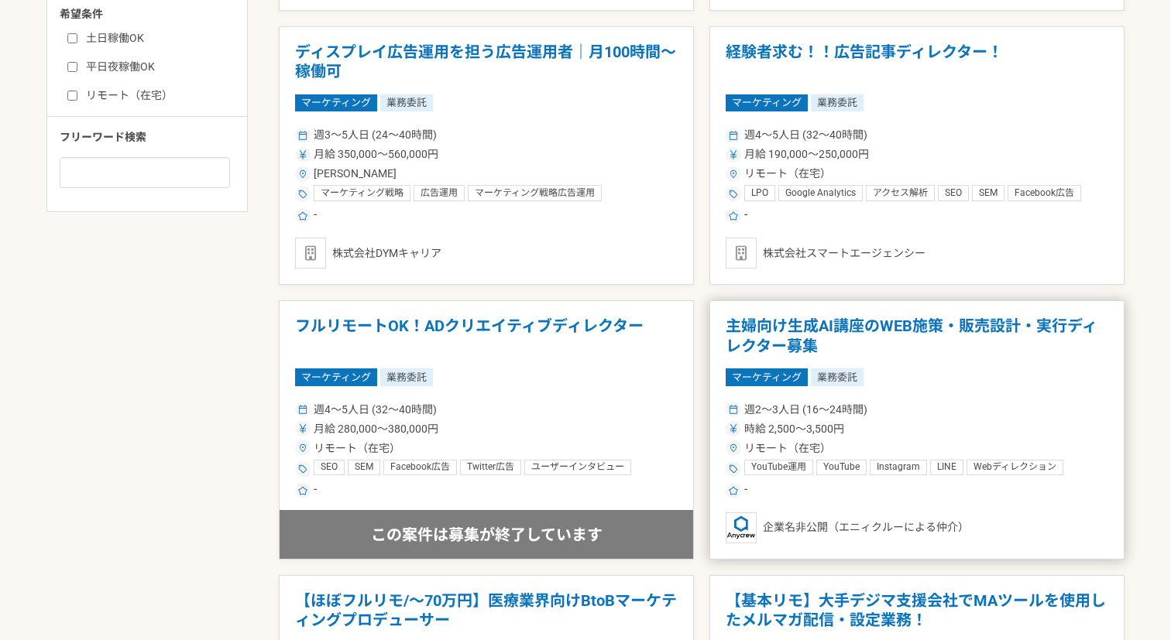
click at [962, 329] on h1 "主婦向け生成AI講座のWEB施策・販売設計・実行ディレクター募集" at bounding box center [917, 336] width 383 height 39
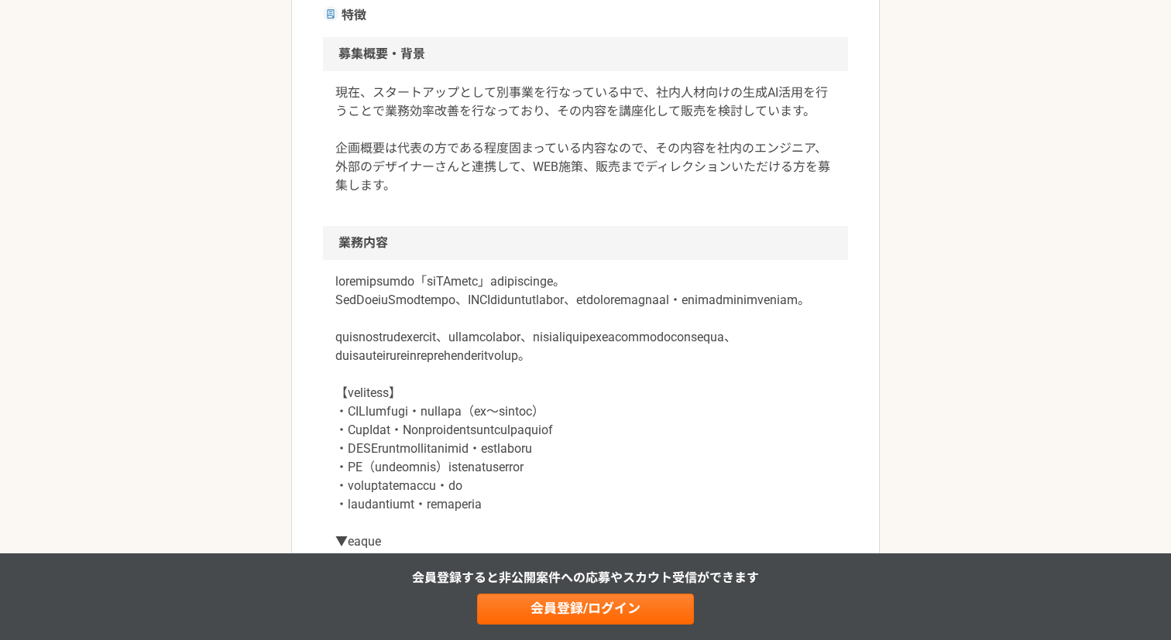
scroll to position [470, 0]
drag, startPoint x: 495, startPoint y: 281, endPoint x: 583, endPoint y: 282, distance: 88.3
click at [583, 282] on p at bounding box center [585, 438] width 500 height 335
click at [599, 316] on p at bounding box center [585, 438] width 500 height 335
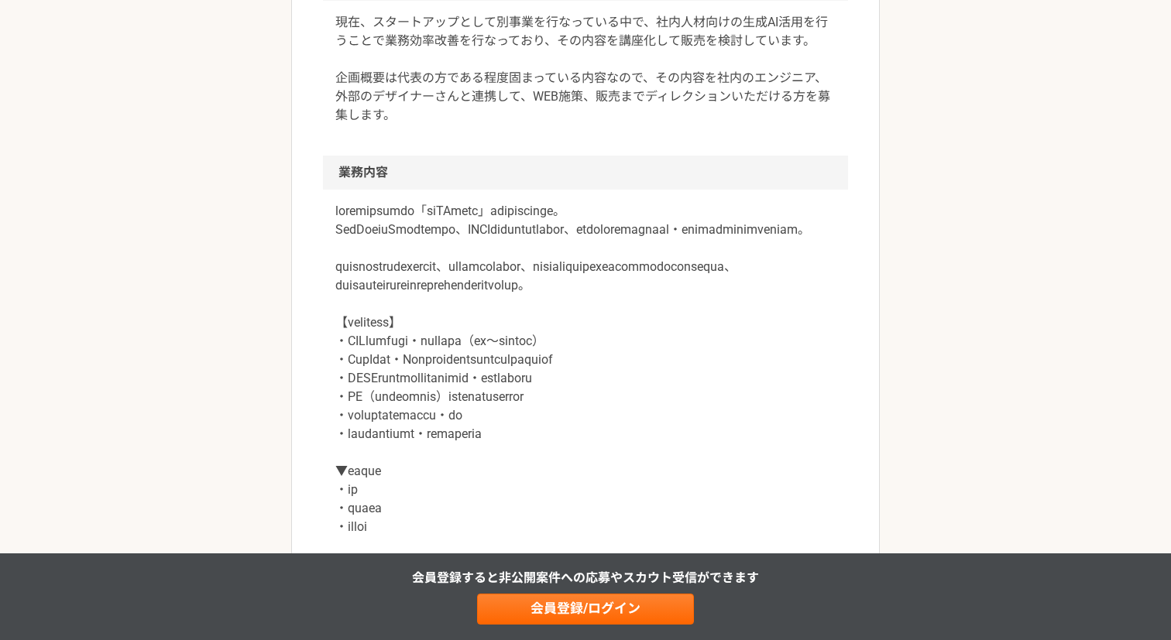
scroll to position [547, 0]
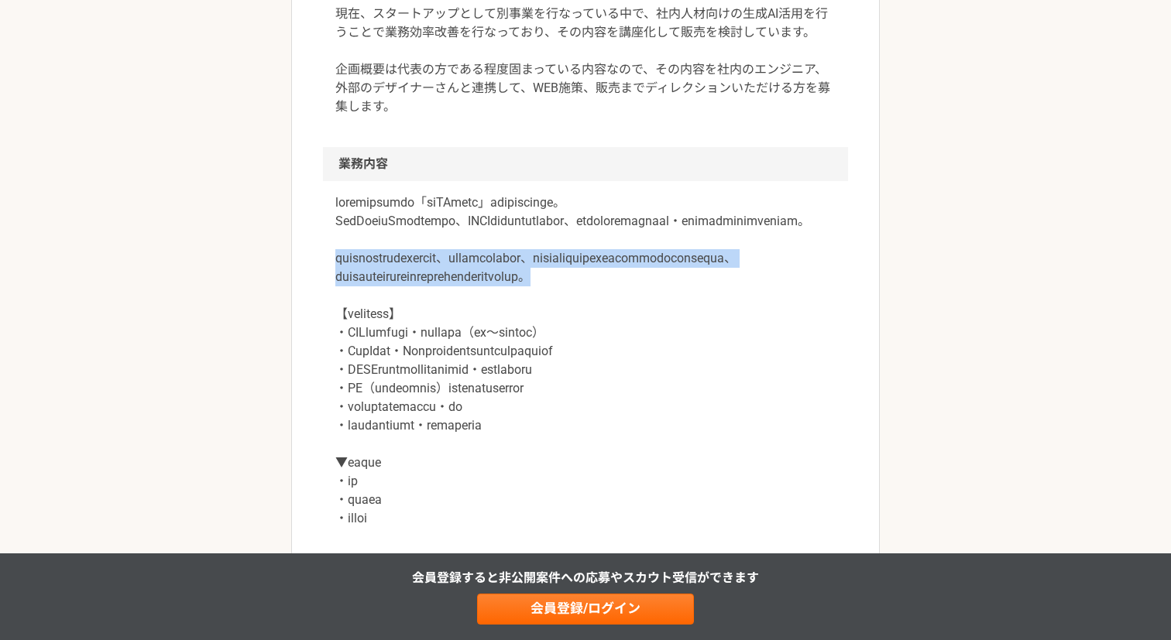
drag, startPoint x: 341, startPoint y: 279, endPoint x: 565, endPoint y: 314, distance: 227.4
click at [565, 314] on p at bounding box center [585, 361] width 500 height 335
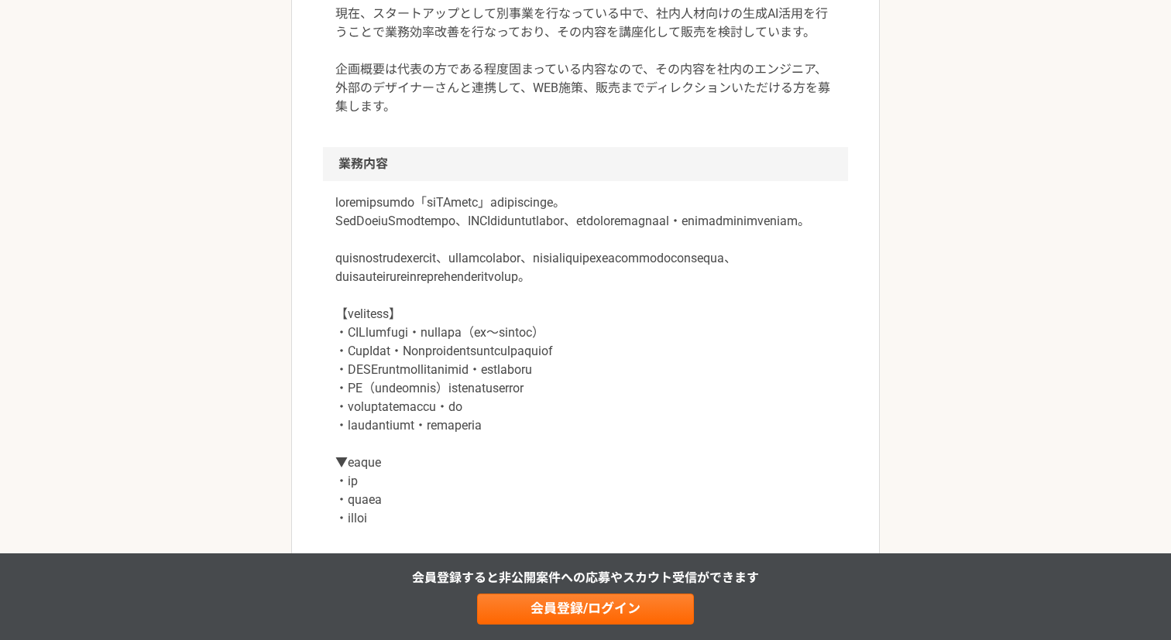
click at [565, 314] on p at bounding box center [585, 361] width 500 height 335
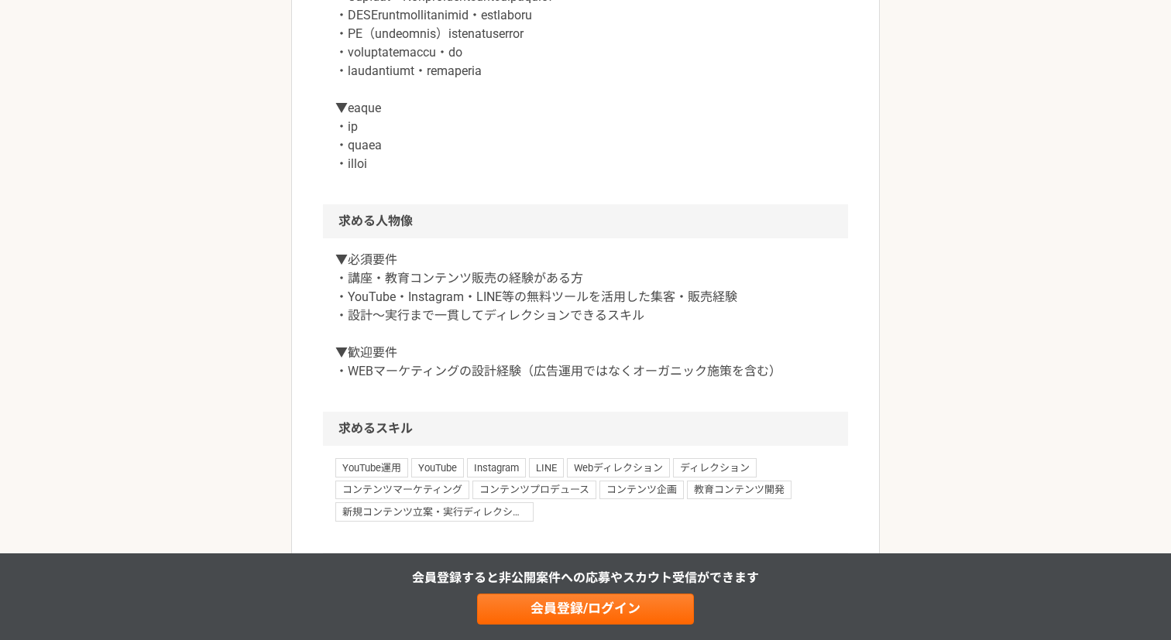
scroll to position [904, 0]
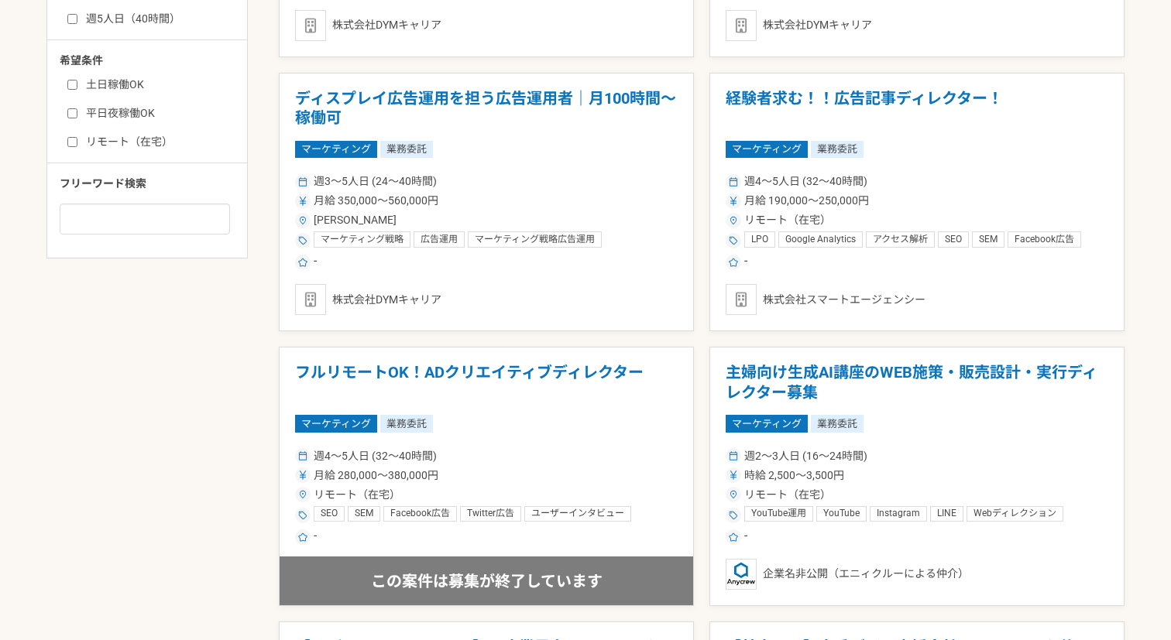
scroll to position [73, 0]
